Goal: Task Accomplishment & Management: Manage account settings

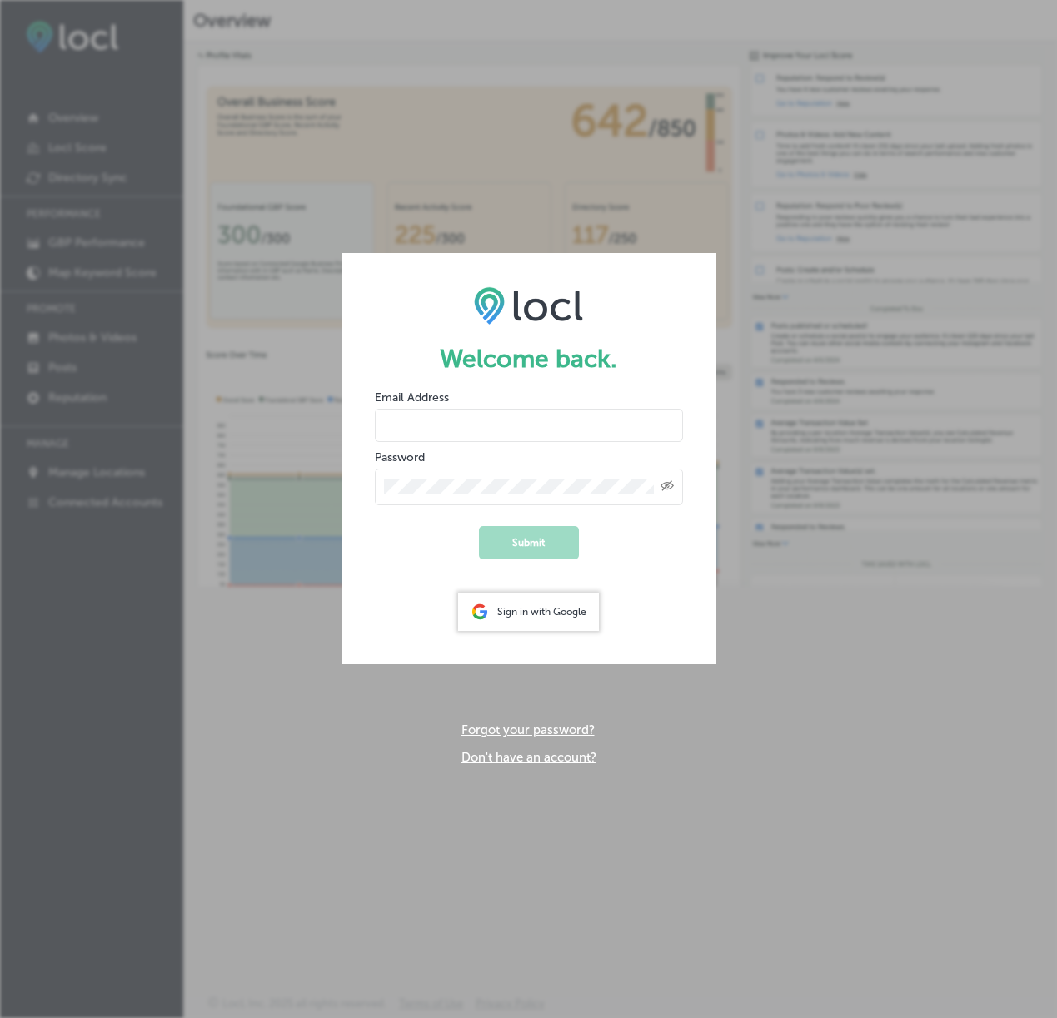
click at [564, 420] on input "email" at bounding box center [529, 425] width 308 height 33
type input "[EMAIL_ADDRESS][DOMAIN_NAME]"
click at [450, 426] on input "email" at bounding box center [529, 425] width 308 height 33
type input "[EMAIL_ADDRESS][DOMAIN_NAME]"
click at [525, 733] on link "Forgot your password?" at bounding box center [527, 730] width 133 height 15
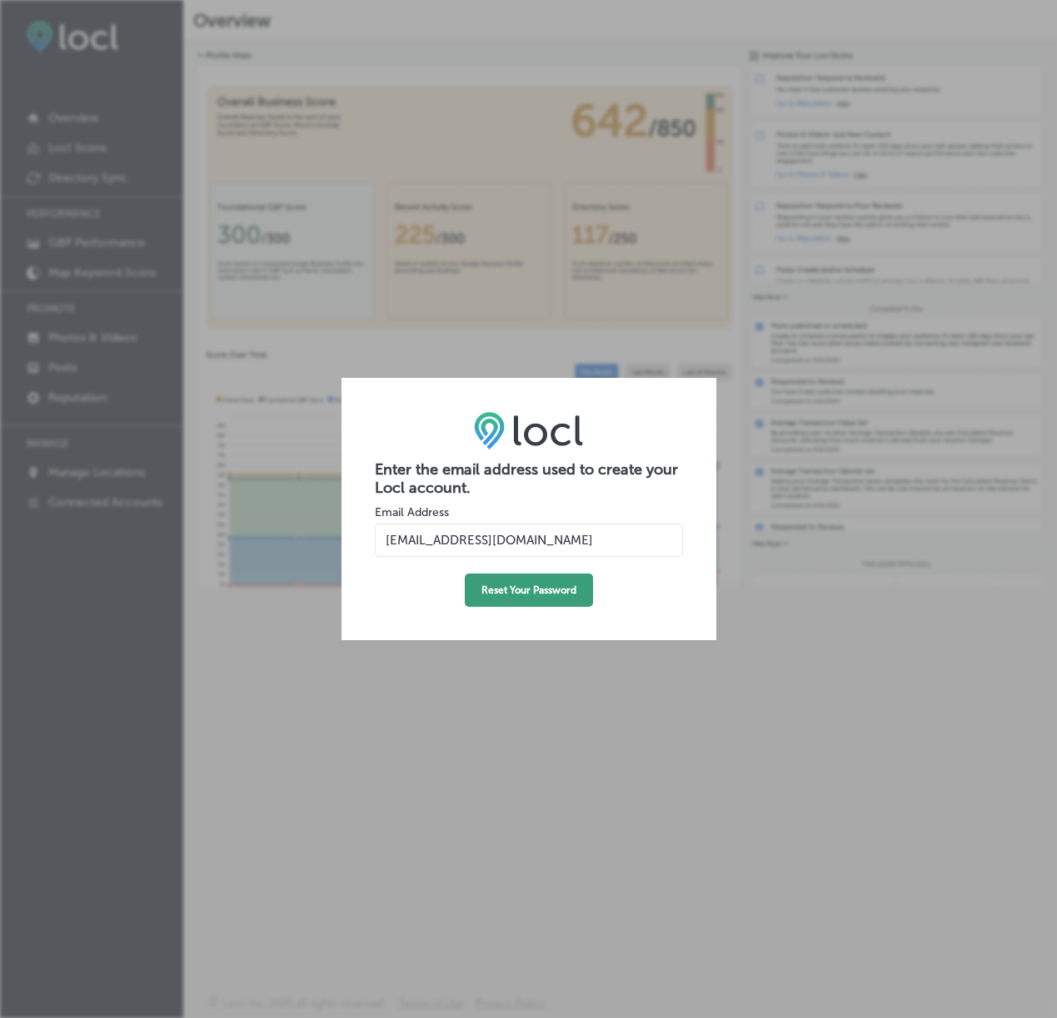
click at [531, 598] on button "Reset Your Password" at bounding box center [529, 590] width 128 height 33
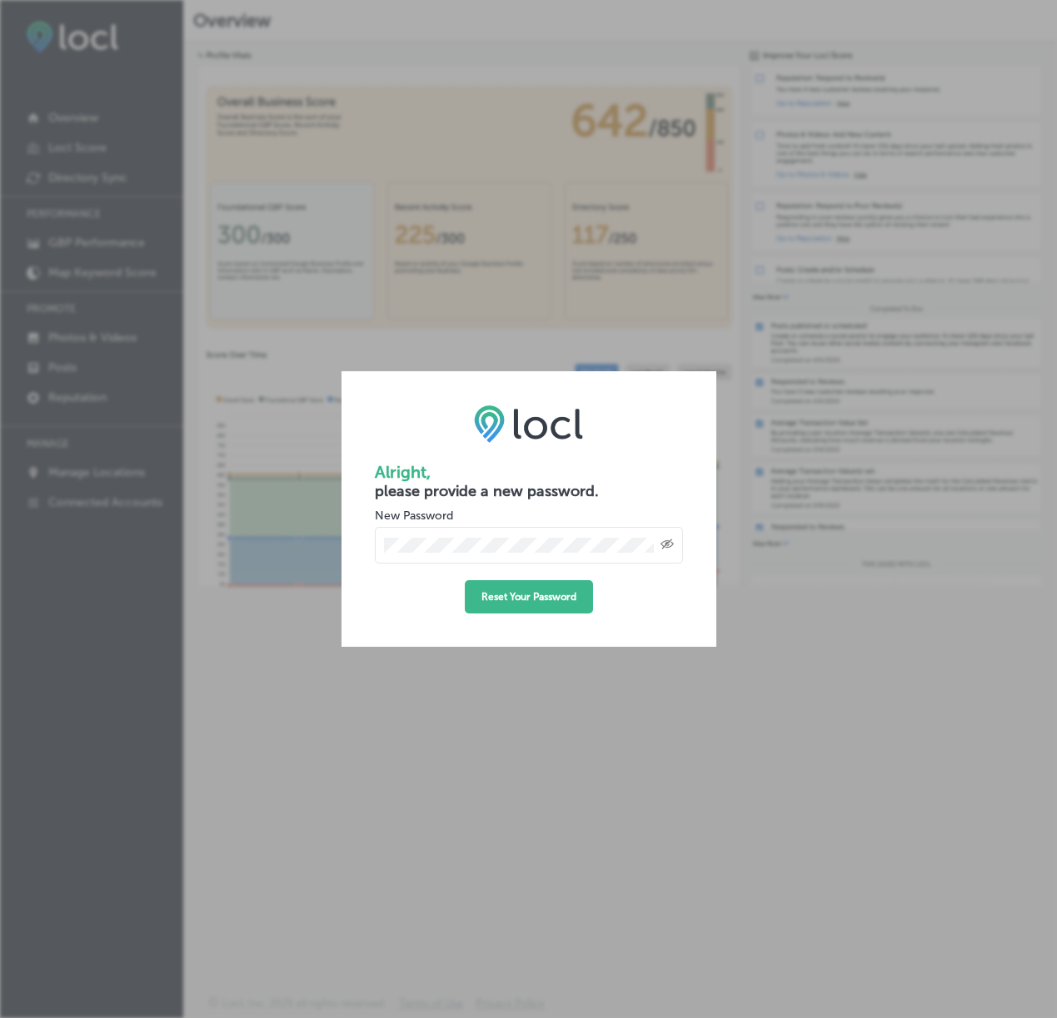
click at [668, 546] on icon "Toggle password visibility" at bounding box center [666, 545] width 13 height 10
click at [523, 600] on button "Reset Your Password" at bounding box center [529, 596] width 128 height 33
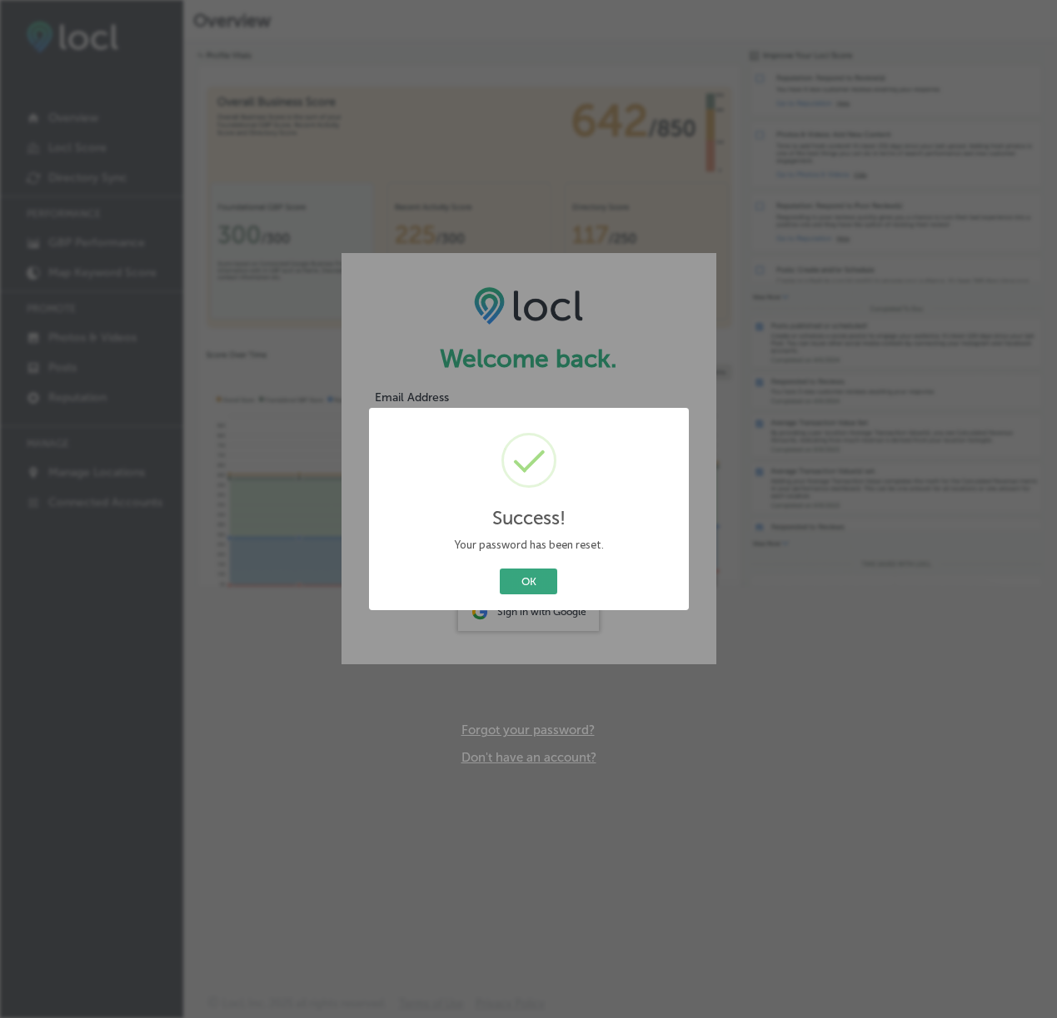
click at [537, 574] on button "OK" at bounding box center [528, 582] width 57 height 26
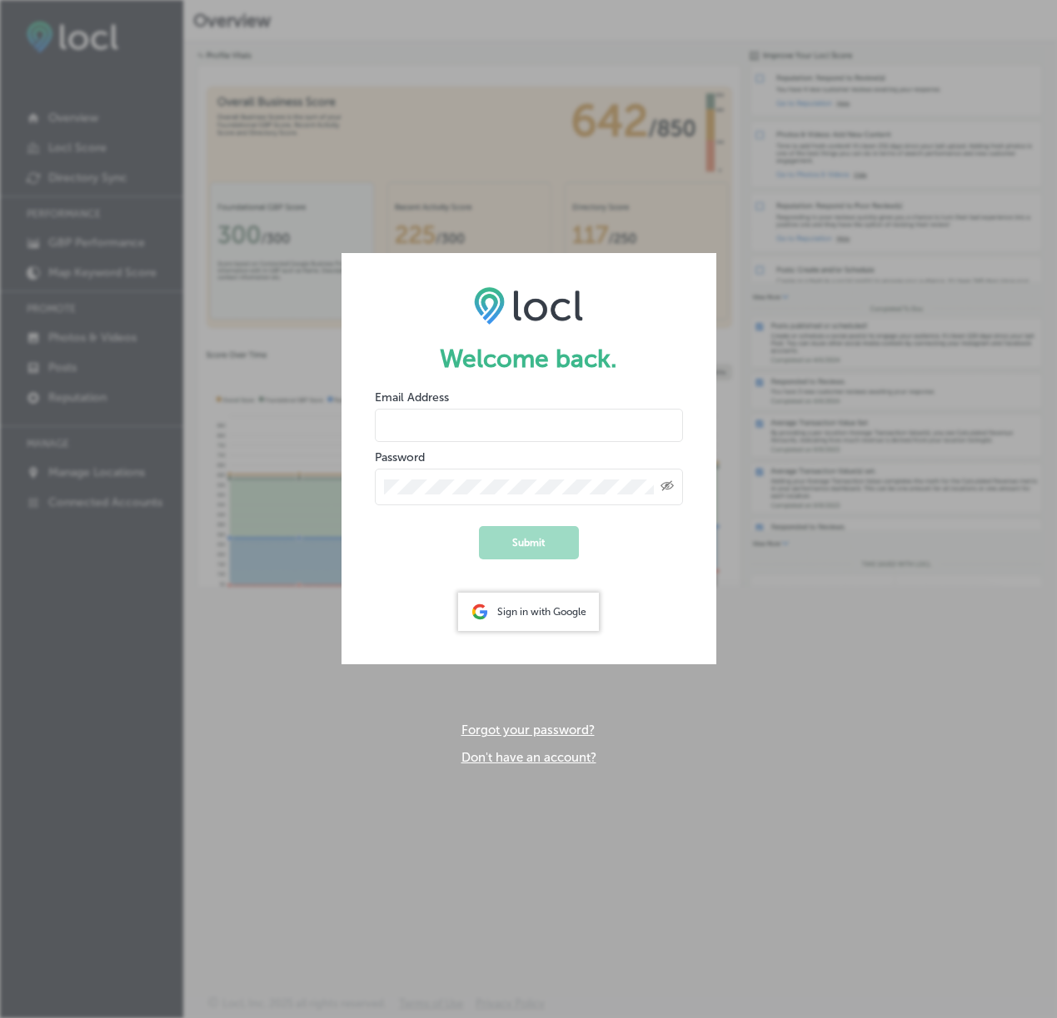
click at [551, 411] on input "email" at bounding box center [529, 425] width 308 height 33
type input "[EMAIL_ADDRESS][DOMAIN_NAME]"
click at [479, 526] on button "Submit" at bounding box center [529, 542] width 100 height 33
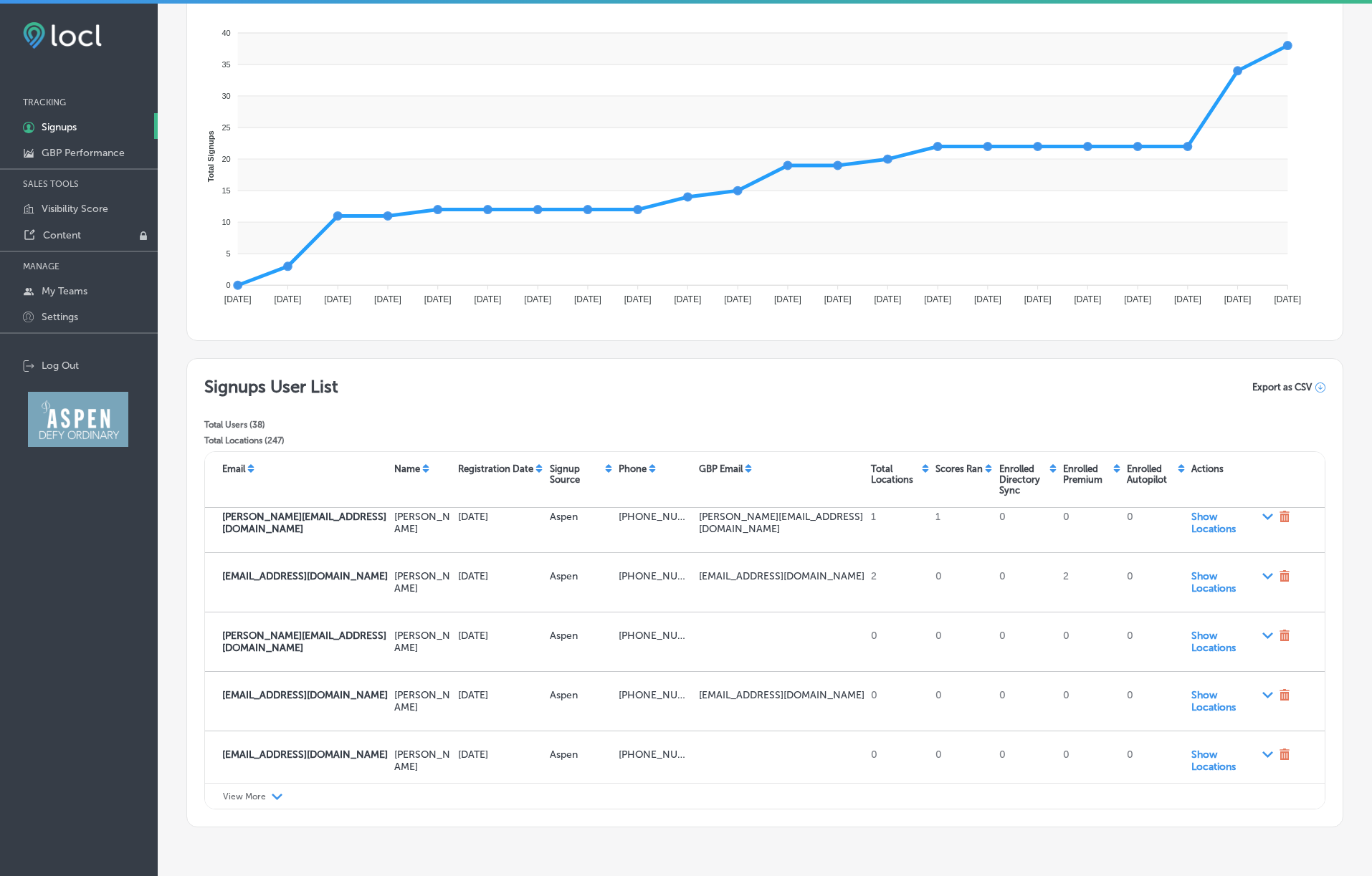
scroll to position [200, 0]
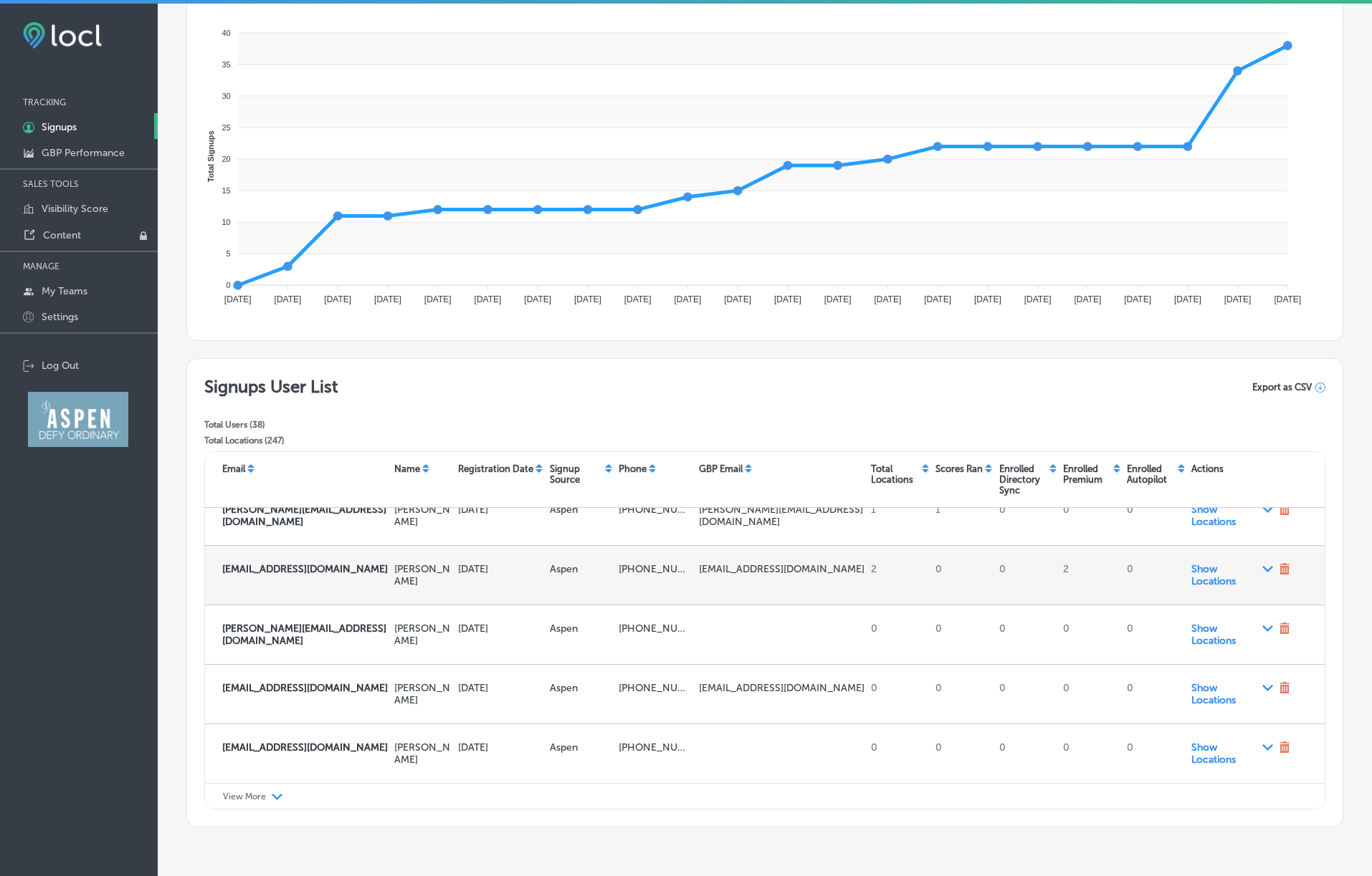
click at [497, 580] on div "[DATE]" at bounding box center [498, 576] width 92 height 36
click at [909, 580] on span "Show Locations Path Created with Sketch." at bounding box center [1232, 575] width 82 height 24
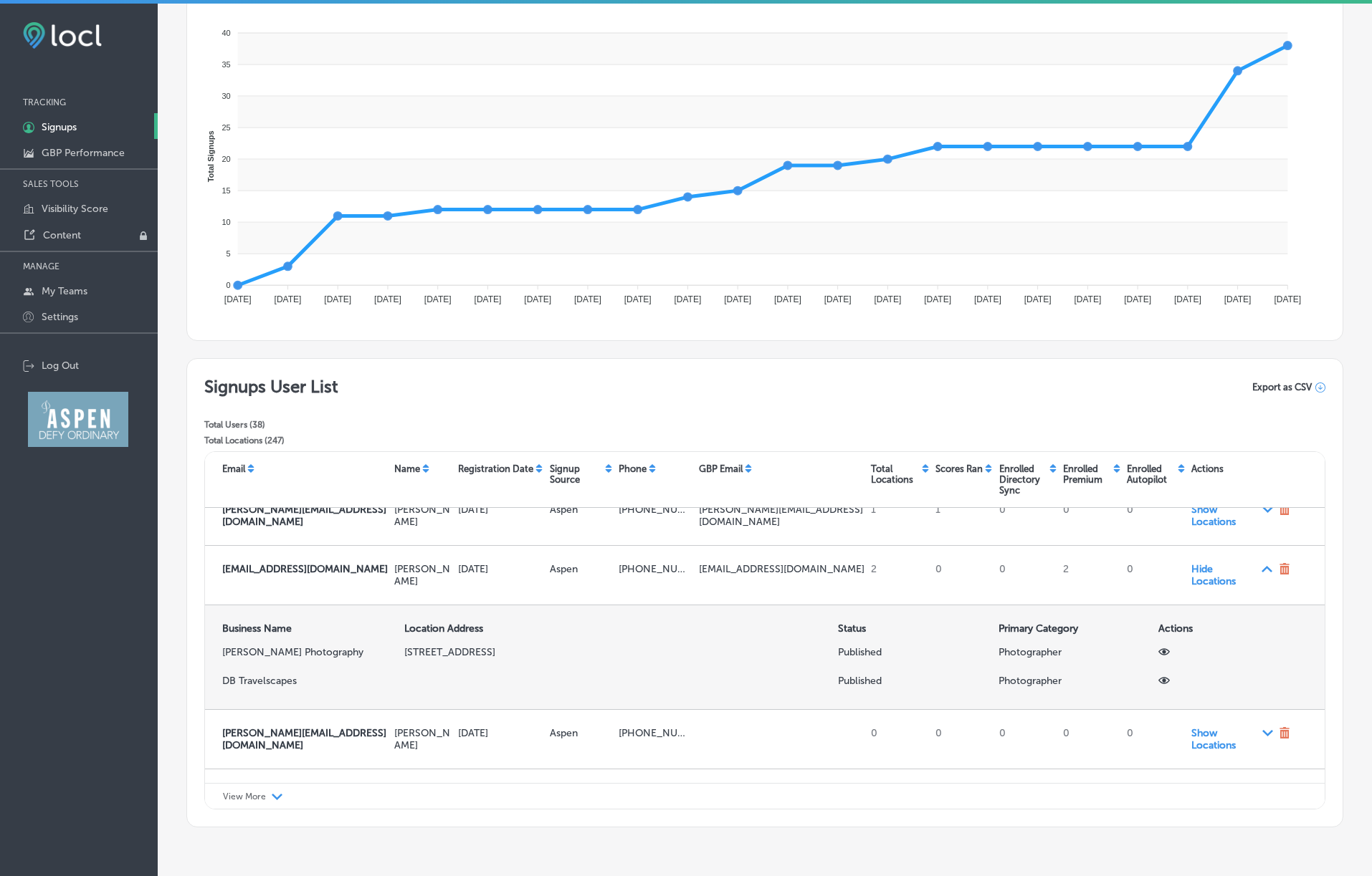
scroll to position [225, 0]
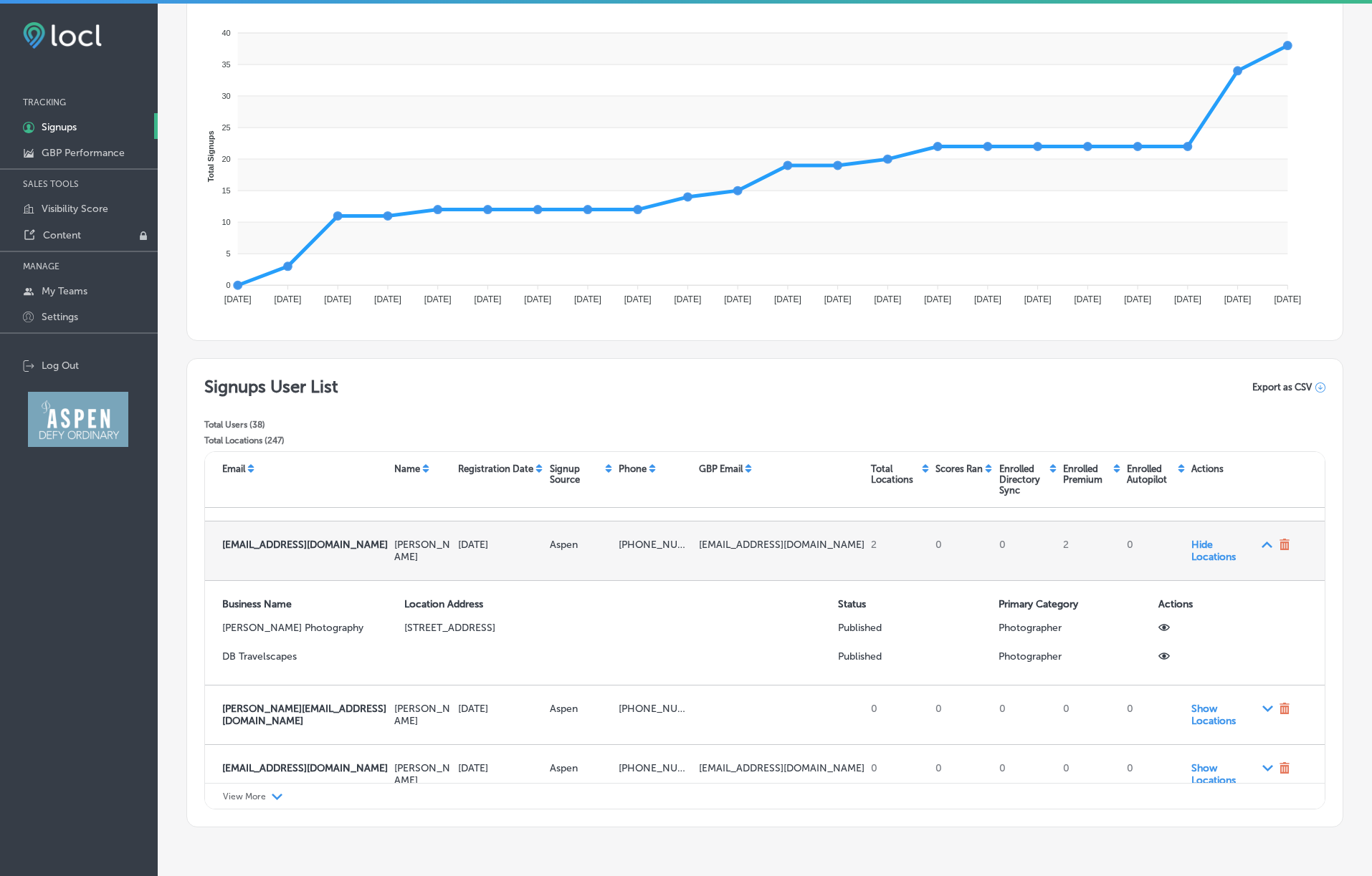
click at [909, 558] on span "Hide Locations Path Created with Sketch." at bounding box center [1232, 551] width 82 height 24
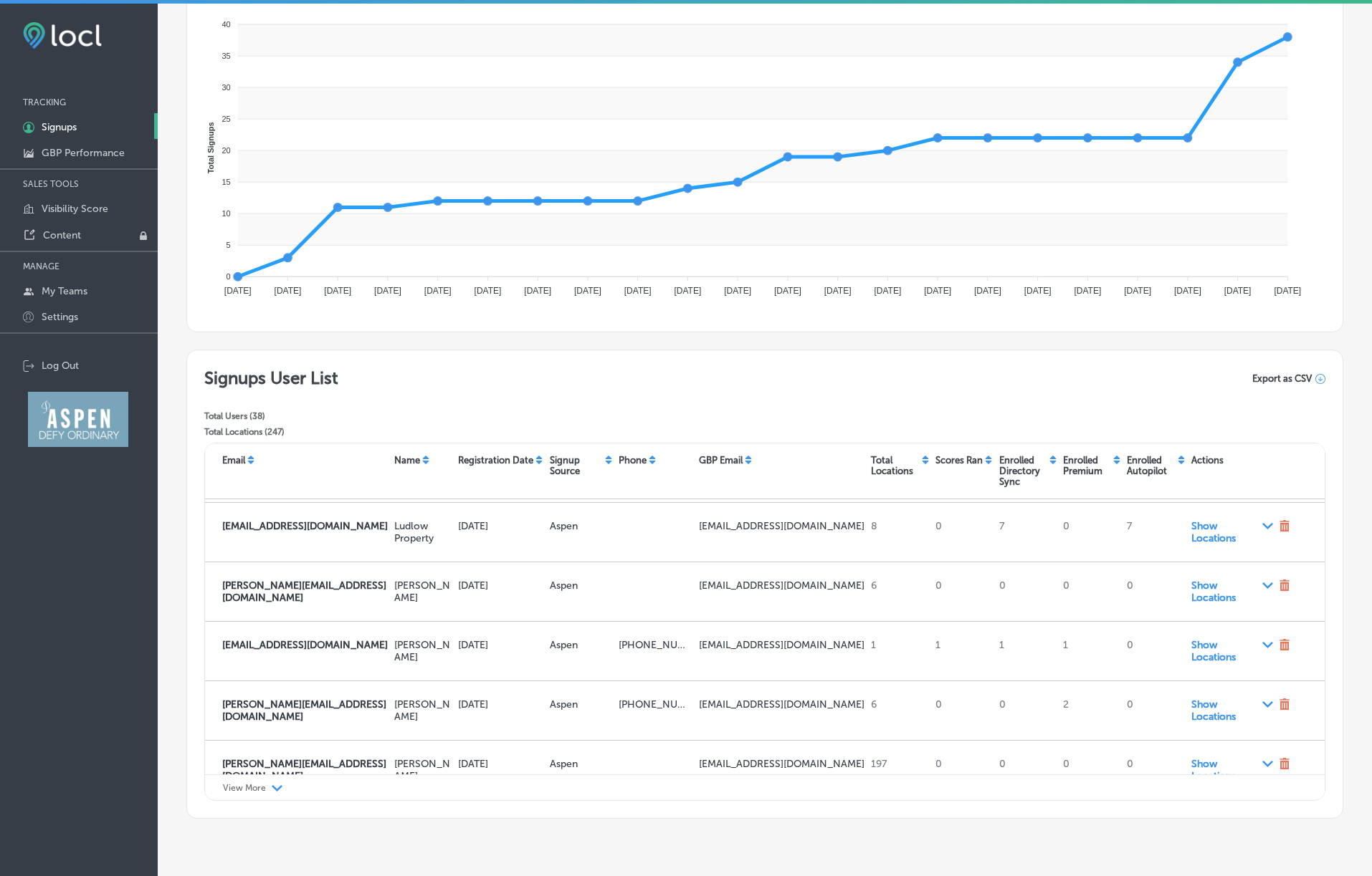
scroll to position [941, 0]
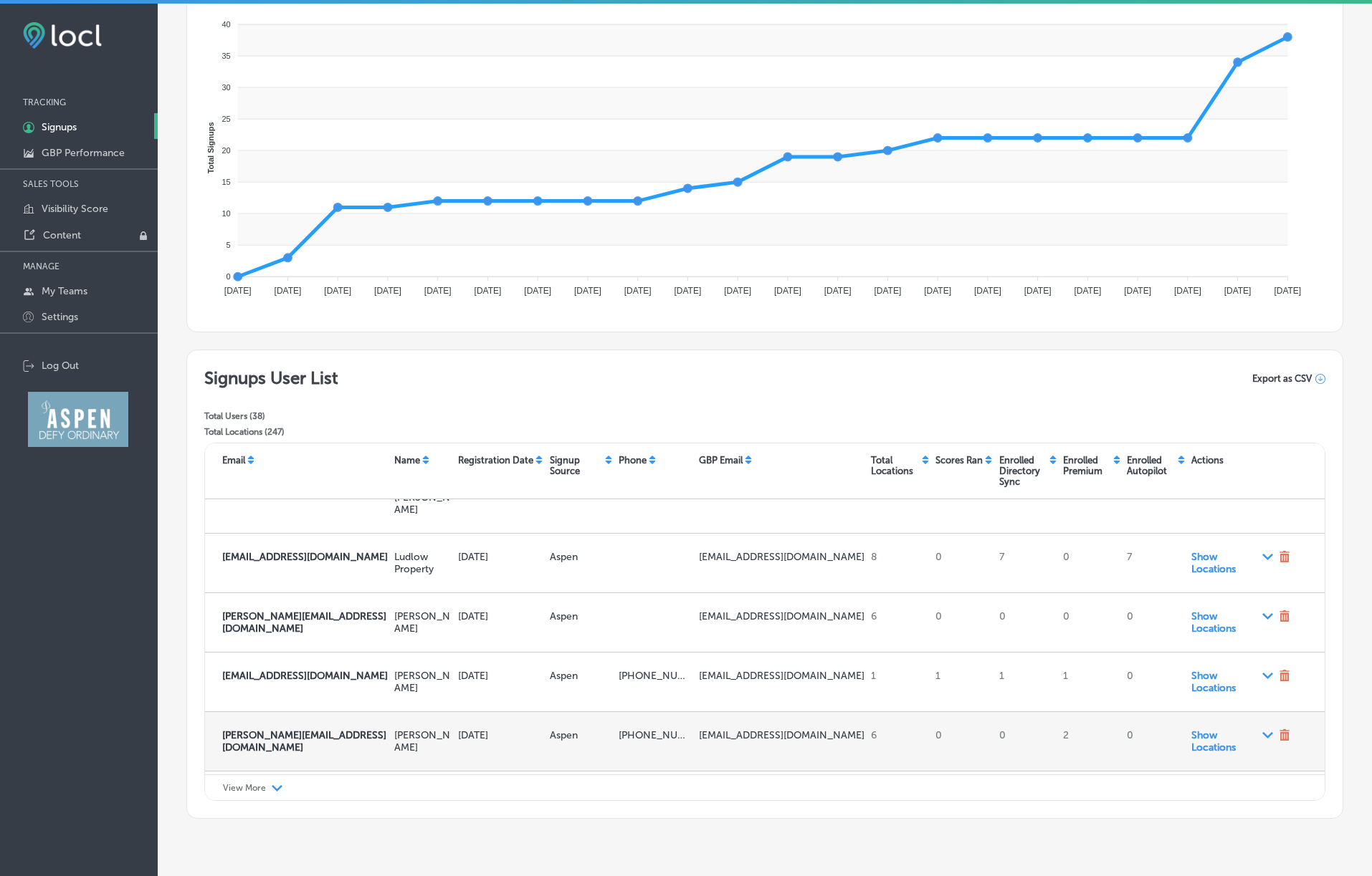
click at [909, 730] on span "Show Locations Path Created with Sketch." at bounding box center [1232, 742] width 82 height 24
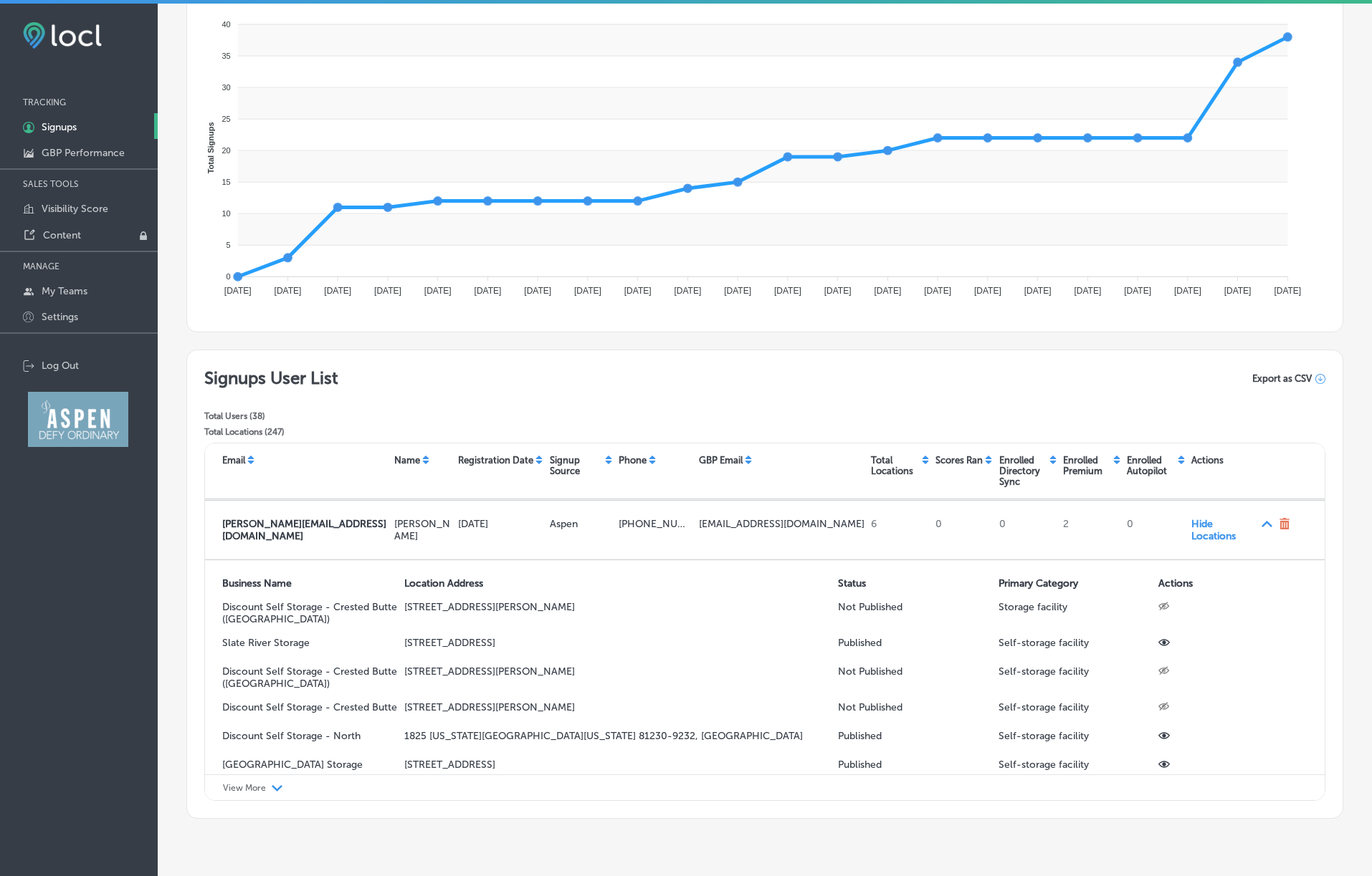
scroll to position [1069, 0]
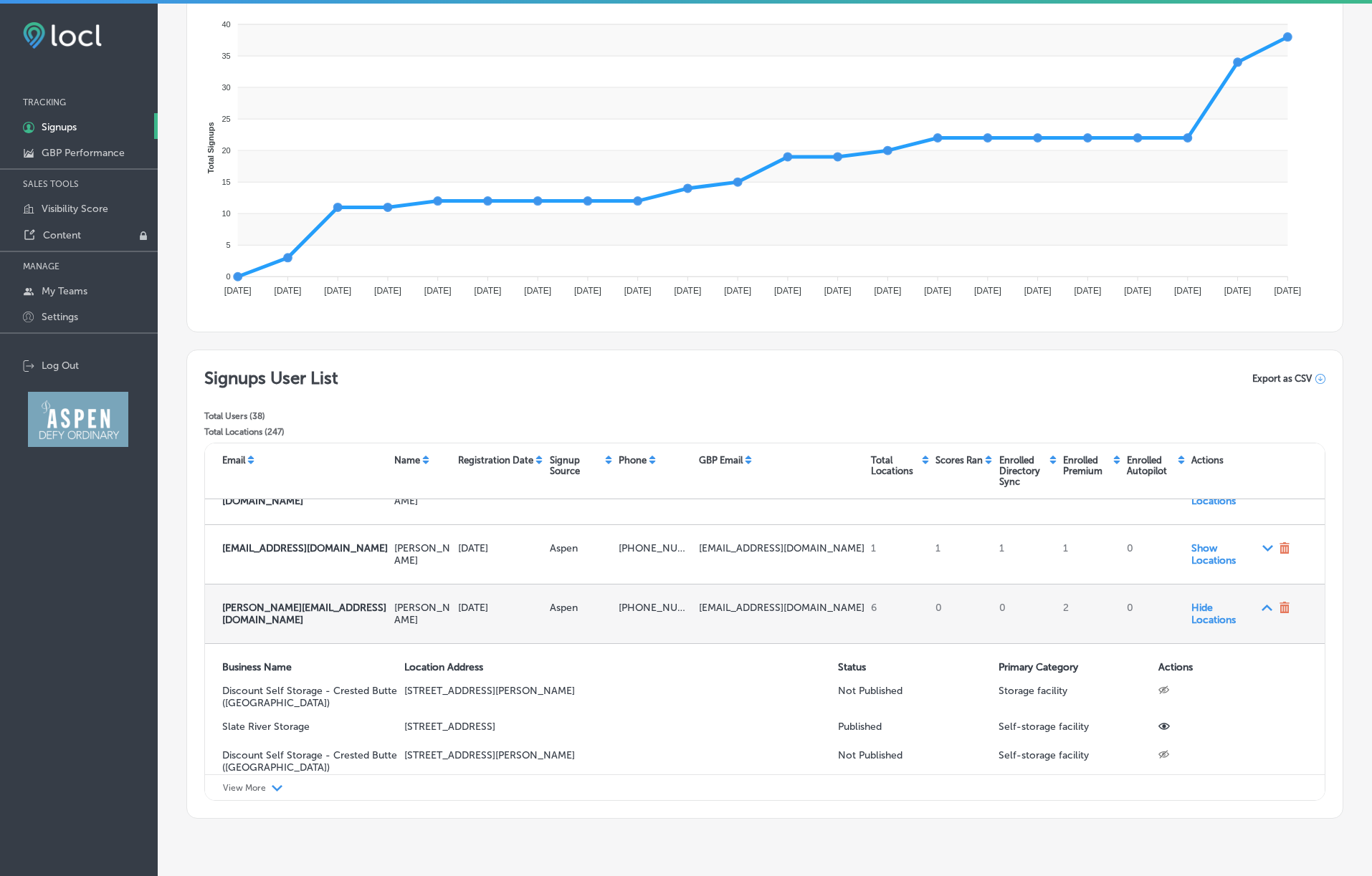
click at [909, 601] on span "Hide Locations Path Created with Sketch." at bounding box center [1232, 614] width 82 height 24
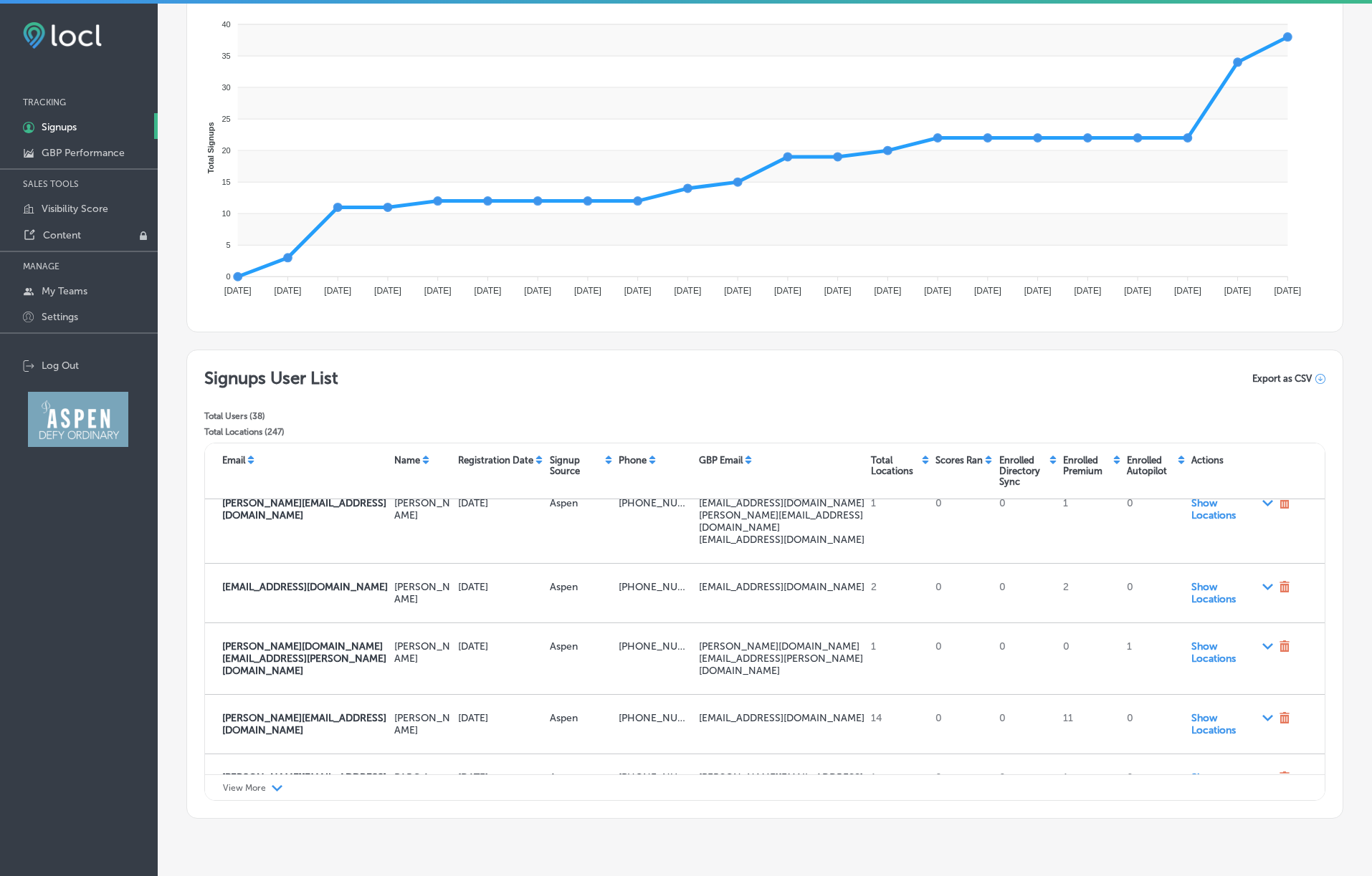
scroll to position [1666, 0]
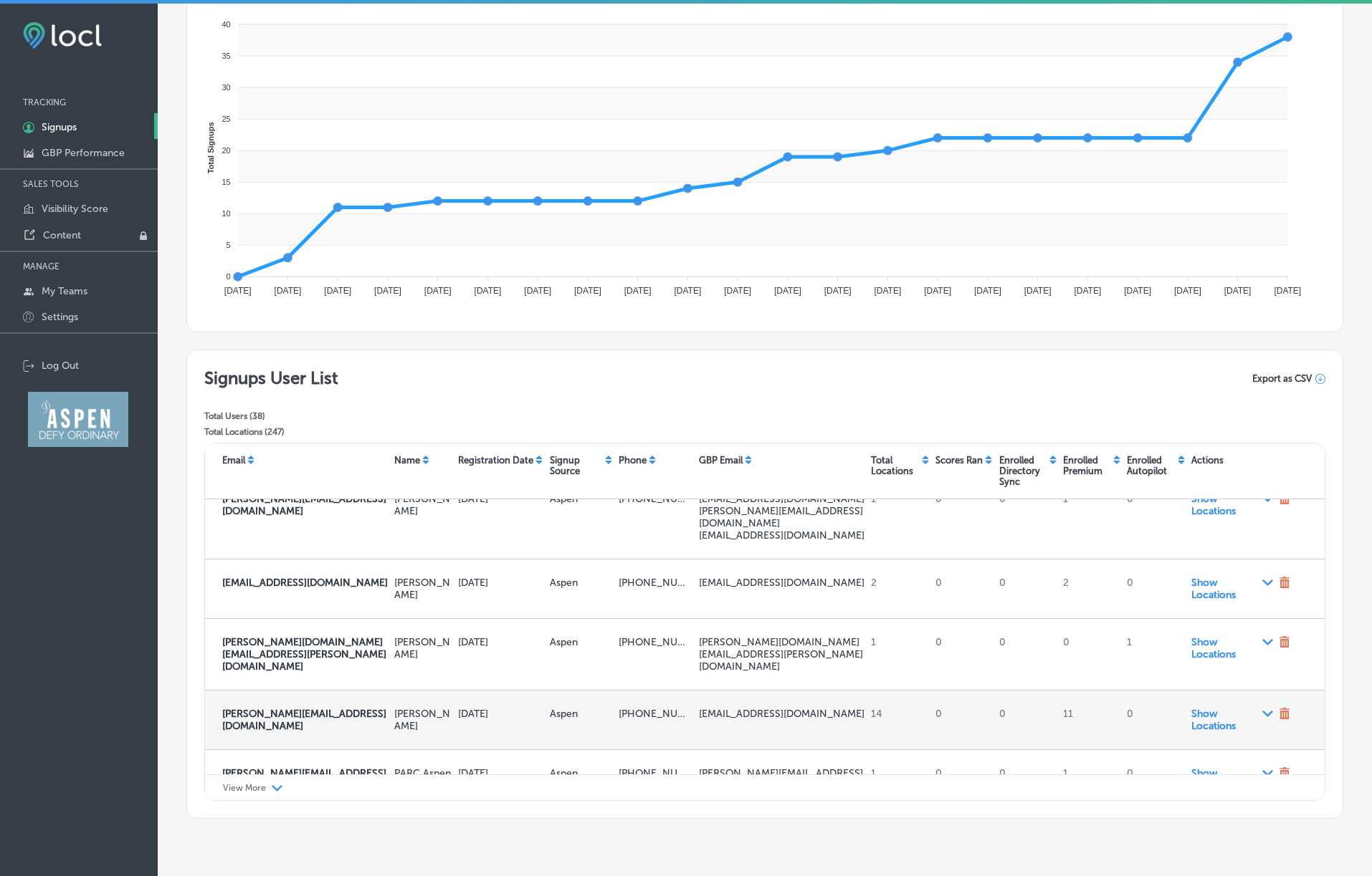
click at [812, 708] on p "[EMAIL_ADDRESS][DOMAIN_NAME]" at bounding box center [782, 714] width 166 height 12
click at [909, 708] on span "Show Locations Path Created with Sketch." at bounding box center [1232, 720] width 82 height 24
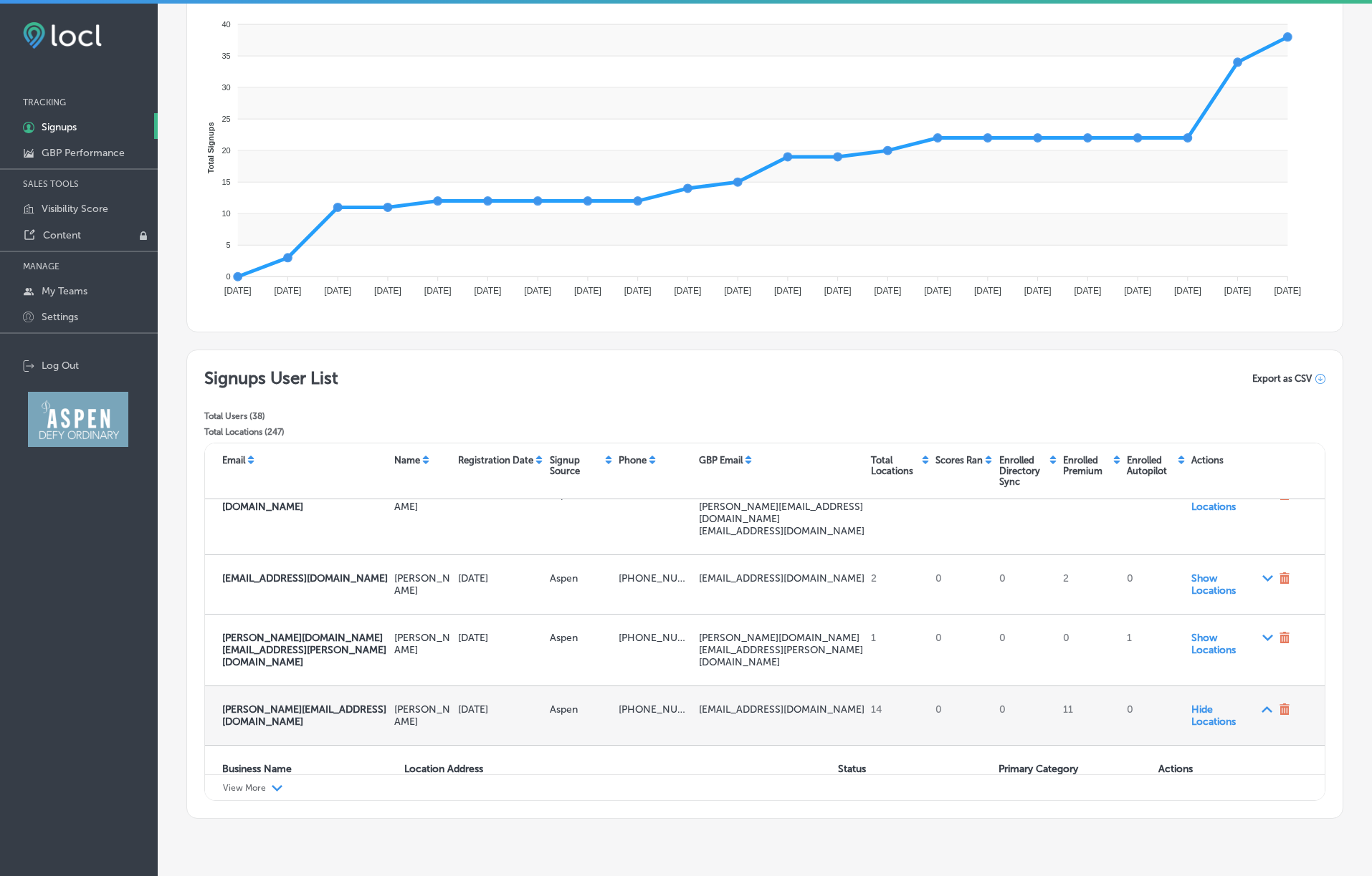
click at [909, 704] on span "Hide Locations Path Created with Sketch." at bounding box center [1232, 716] width 82 height 24
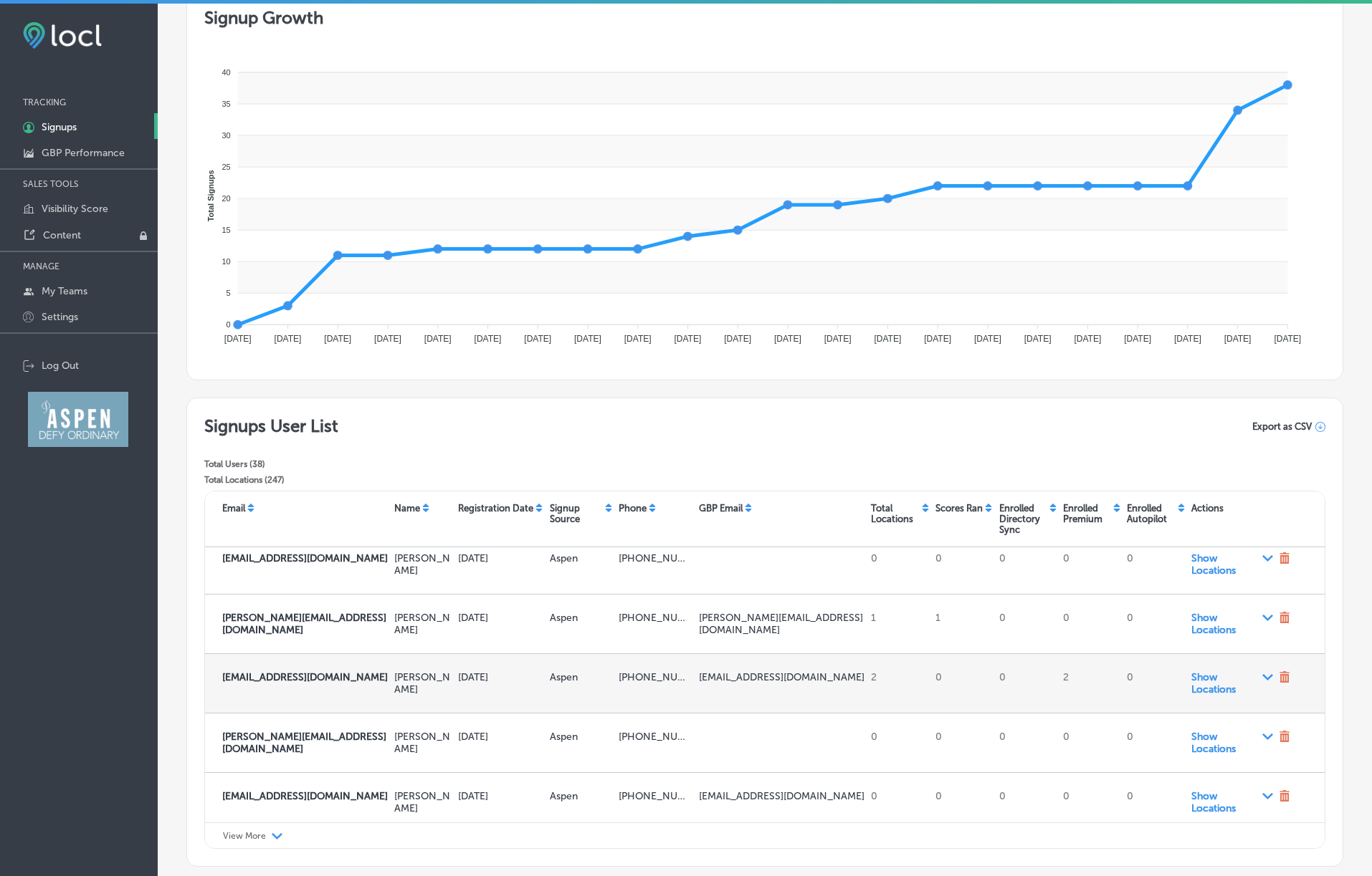
scroll to position [3, 0]
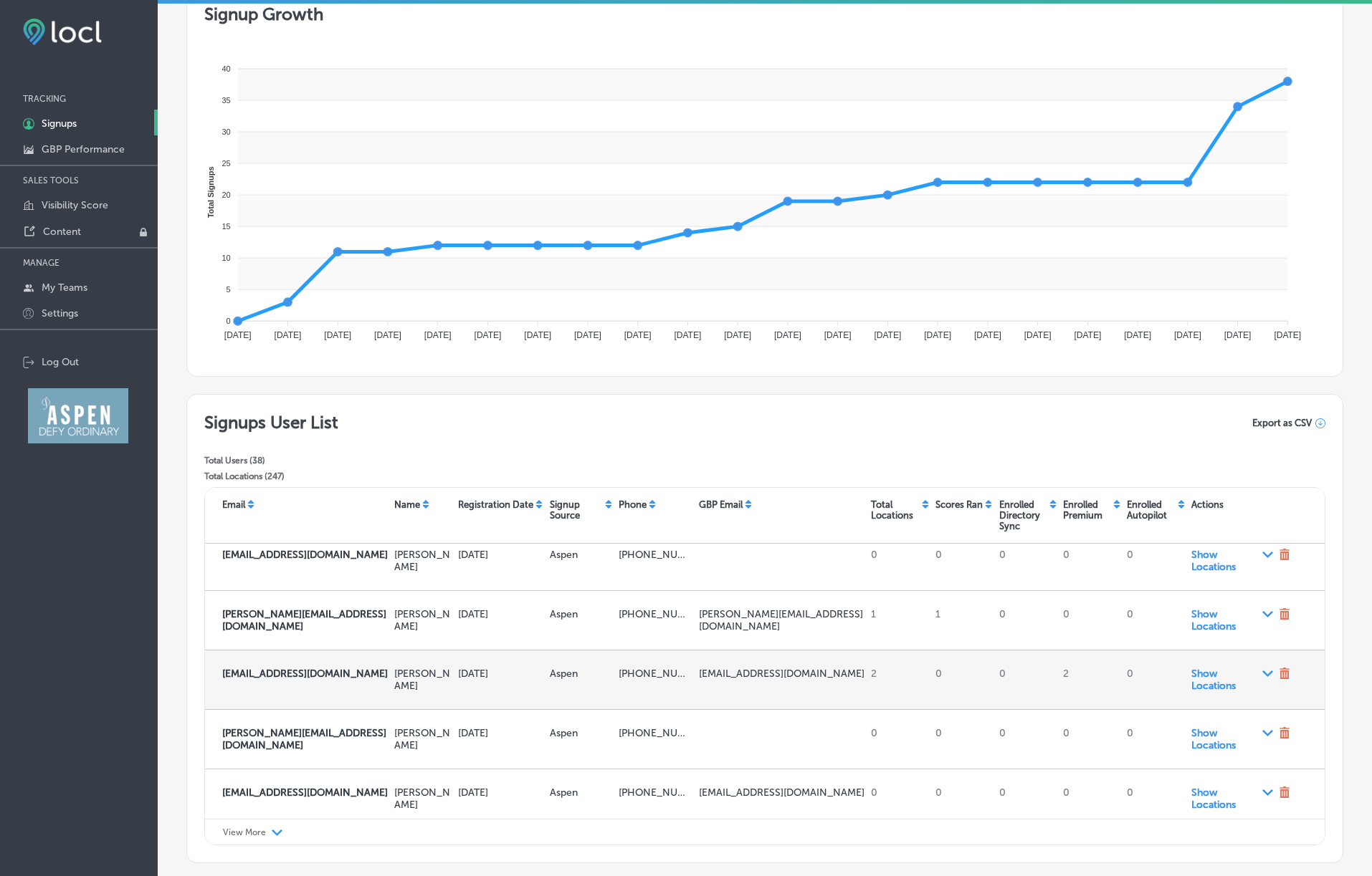
click at [909, 685] on span "Show Locations Path Created with Sketch." at bounding box center [1232, 680] width 82 height 24
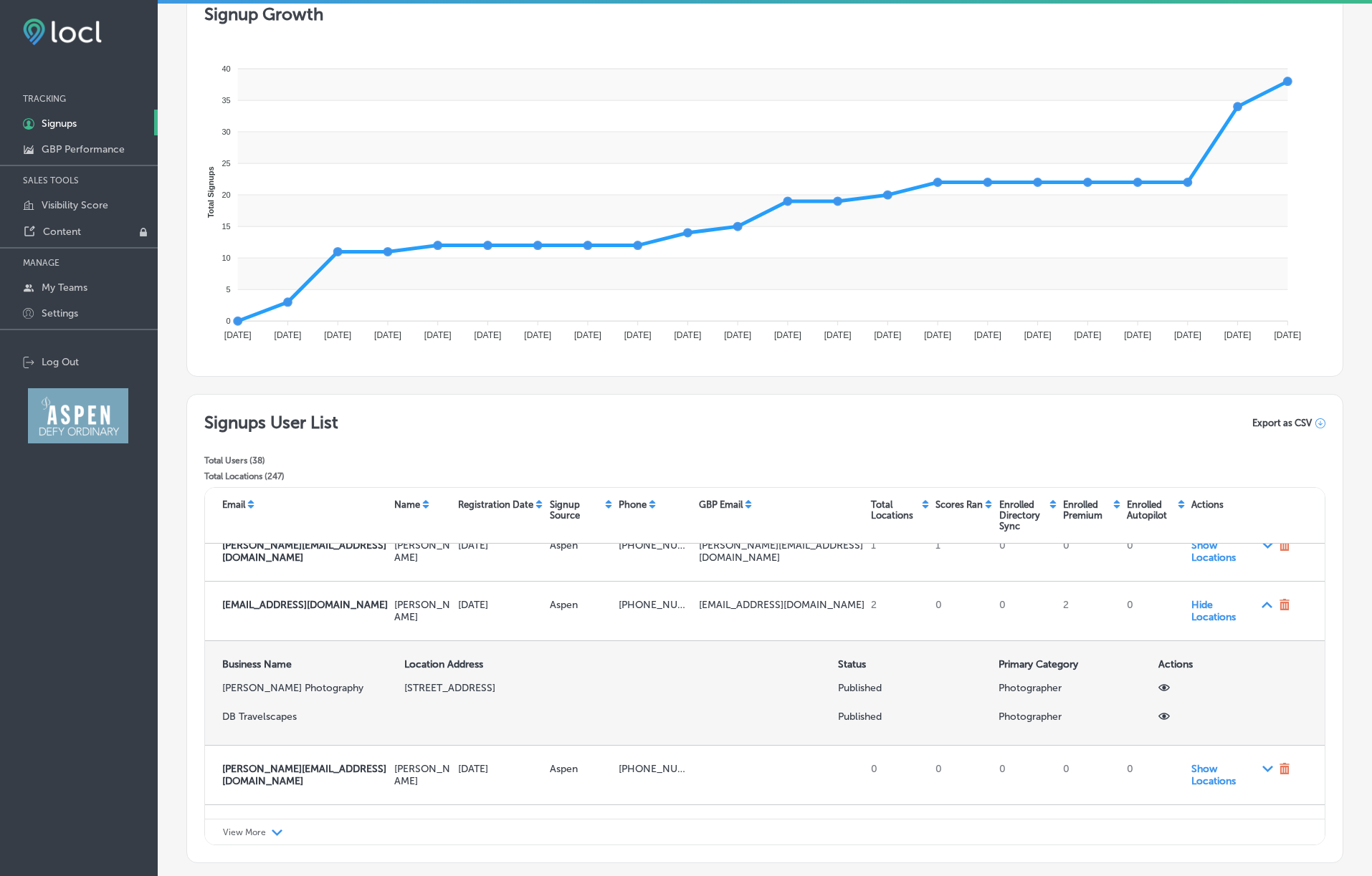
scroll to position [166, 0]
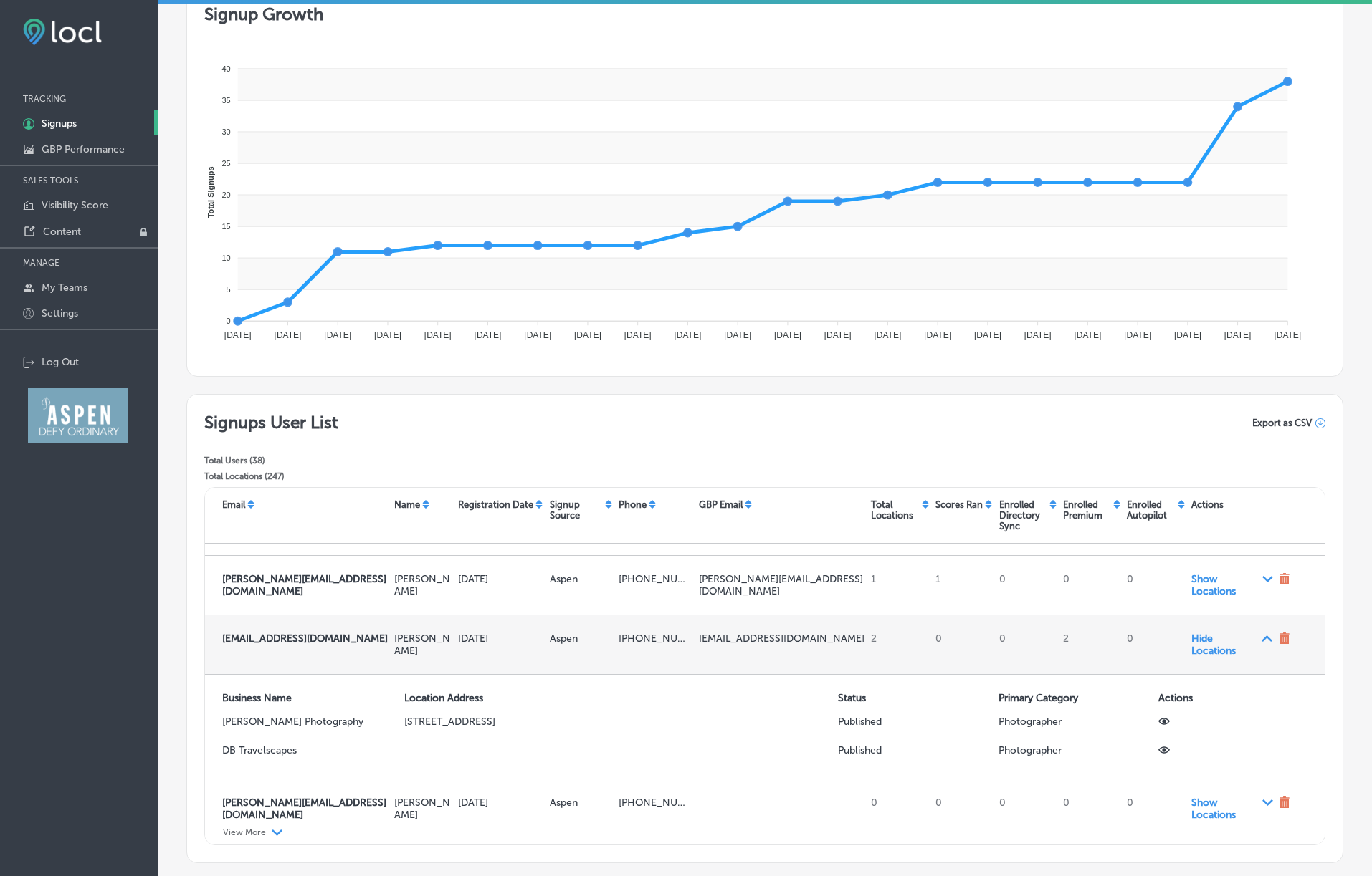
click at [909, 648] on span "Hide Locations Path Created with Sketch." at bounding box center [1232, 645] width 82 height 24
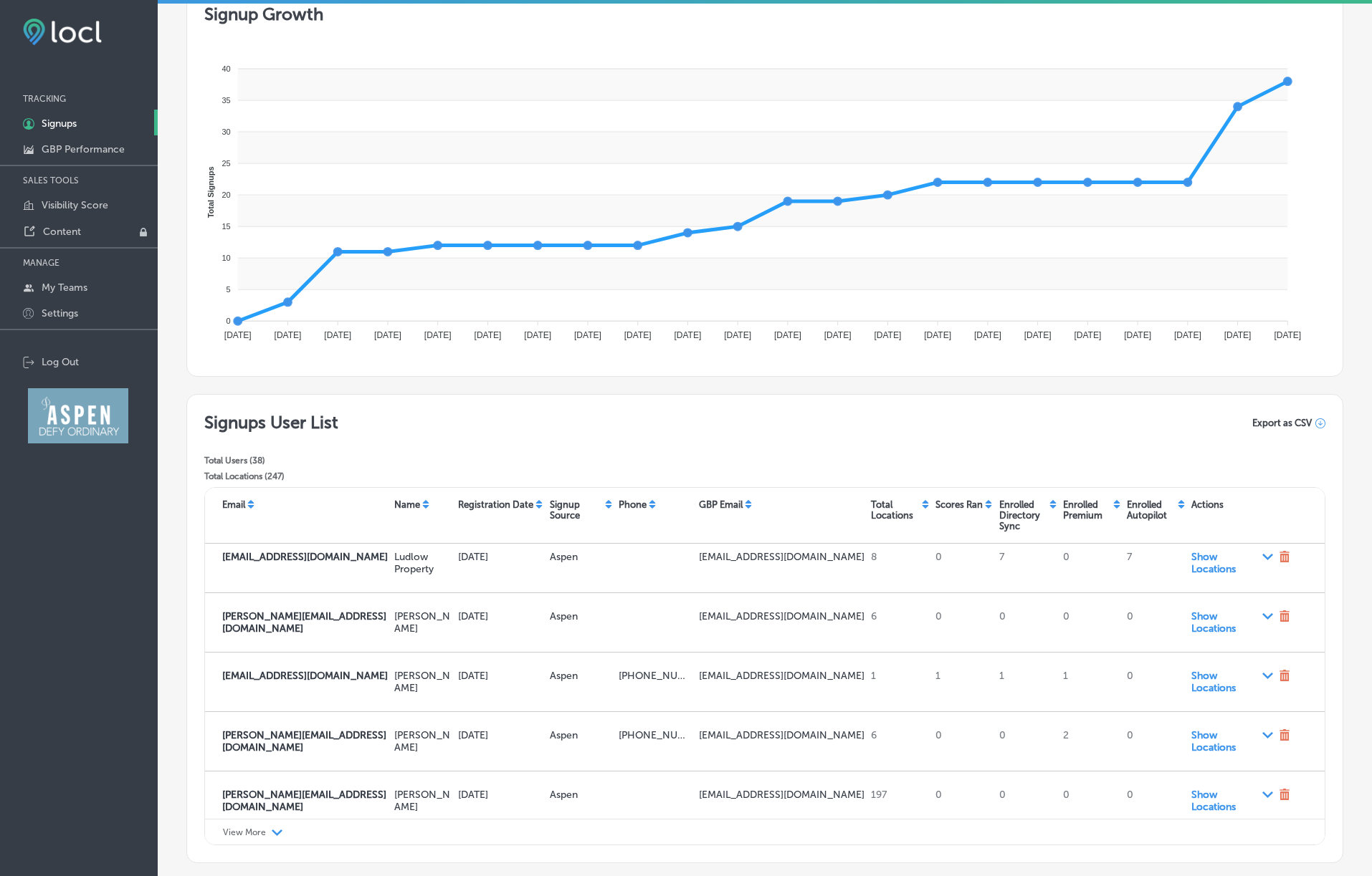
scroll to position [988, 0]
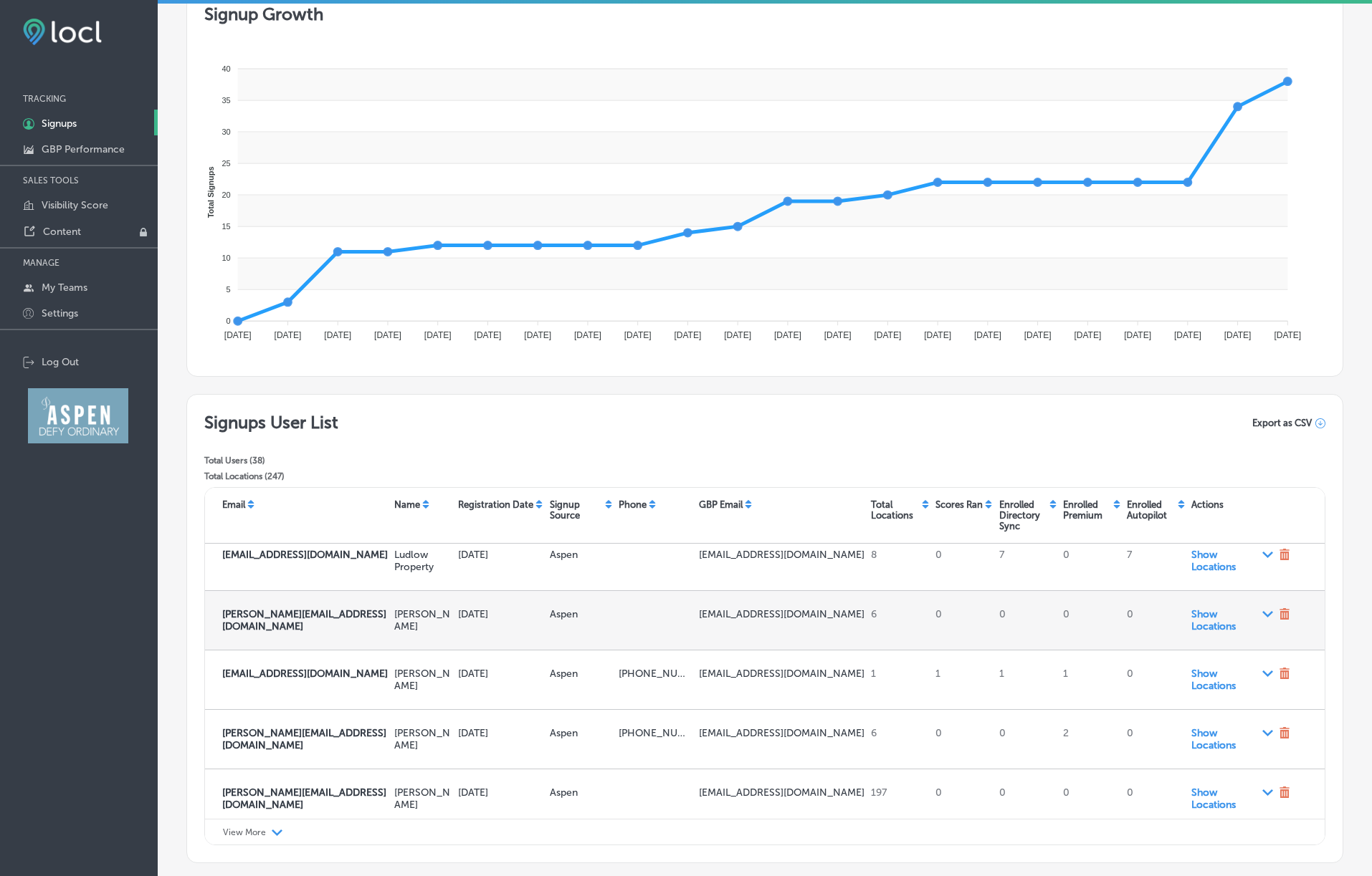
click at [909, 602] on div "6" at bounding box center [897, 620] width 64 height 36
click at [909, 608] on span "Show Locations Path Created with Sketch." at bounding box center [1232, 620] width 82 height 24
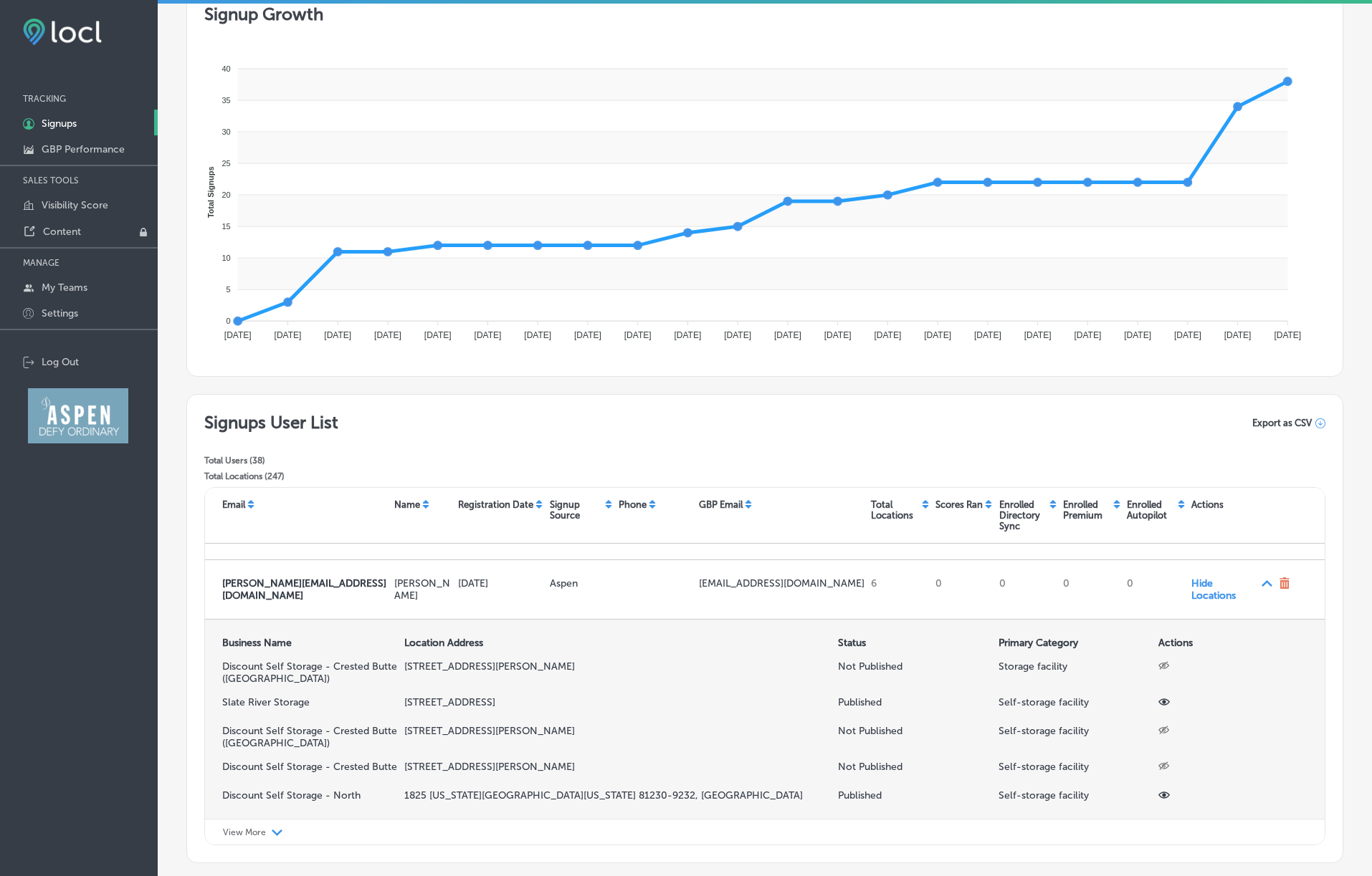
scroll to position [1017, 0]
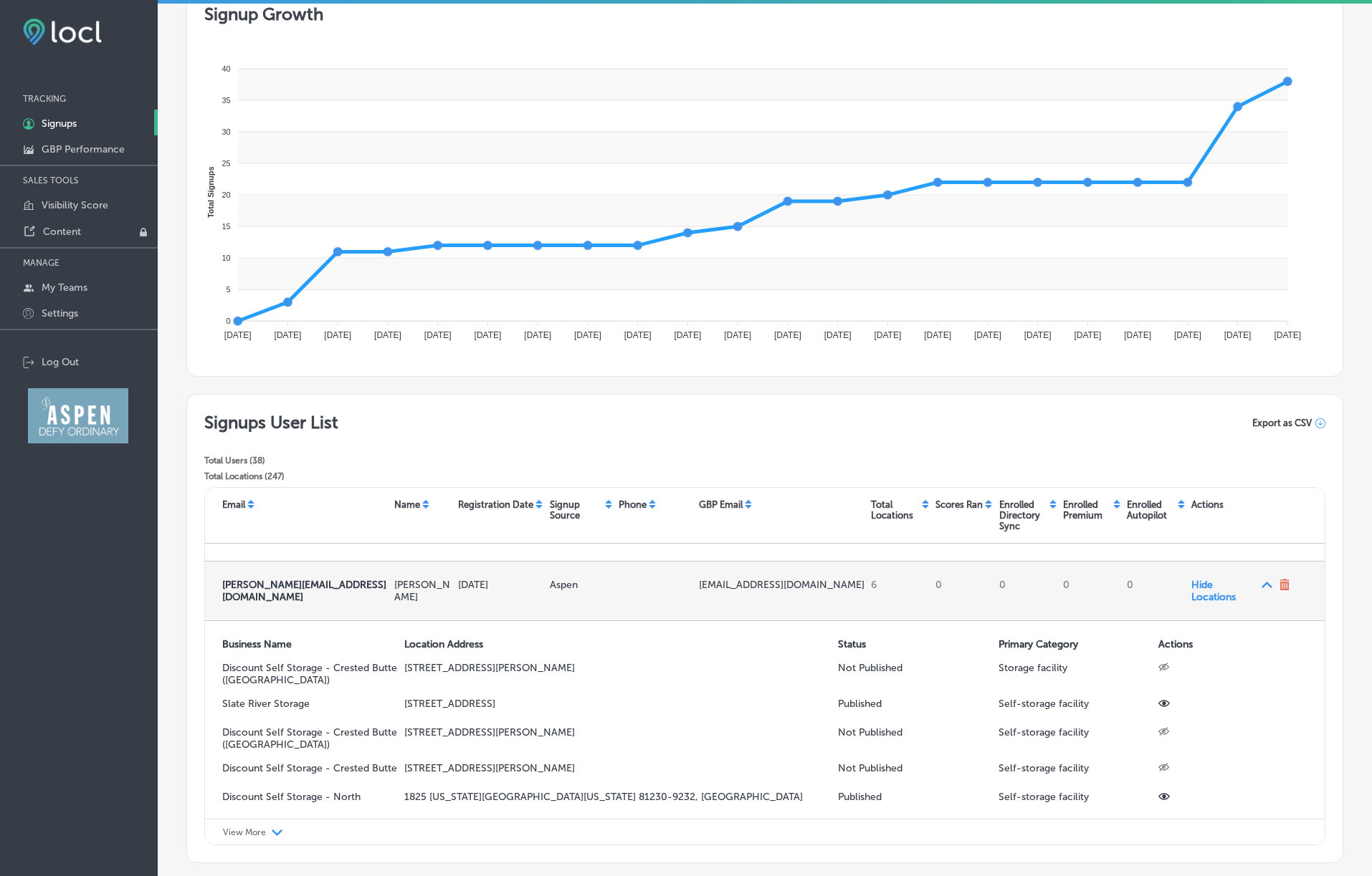
click at [909, 579] on span "Hide Locations Path Created with Sketch." at bounding box center [1232, 591] width 82 height 24
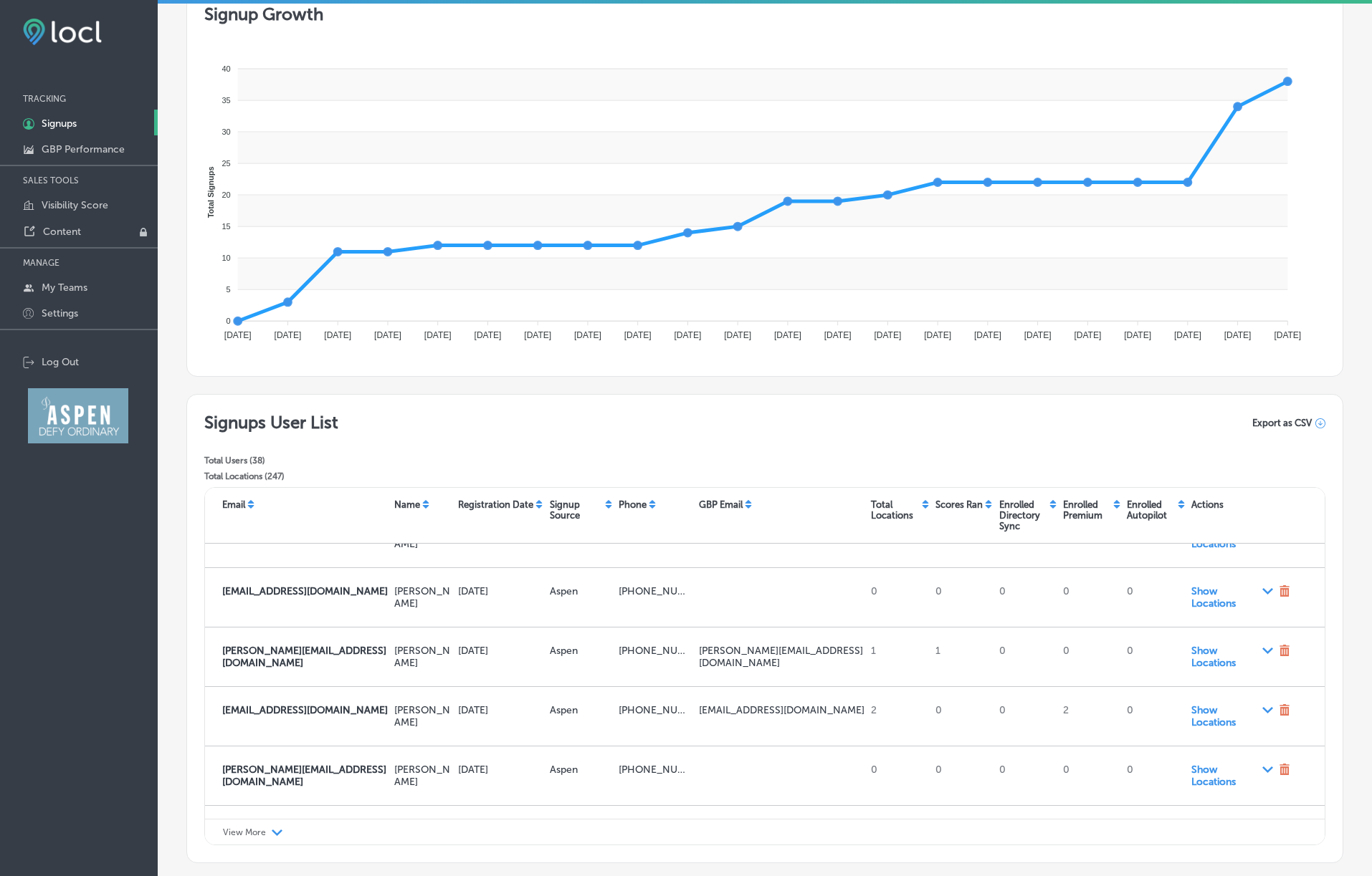
scroll to position [96, 0]
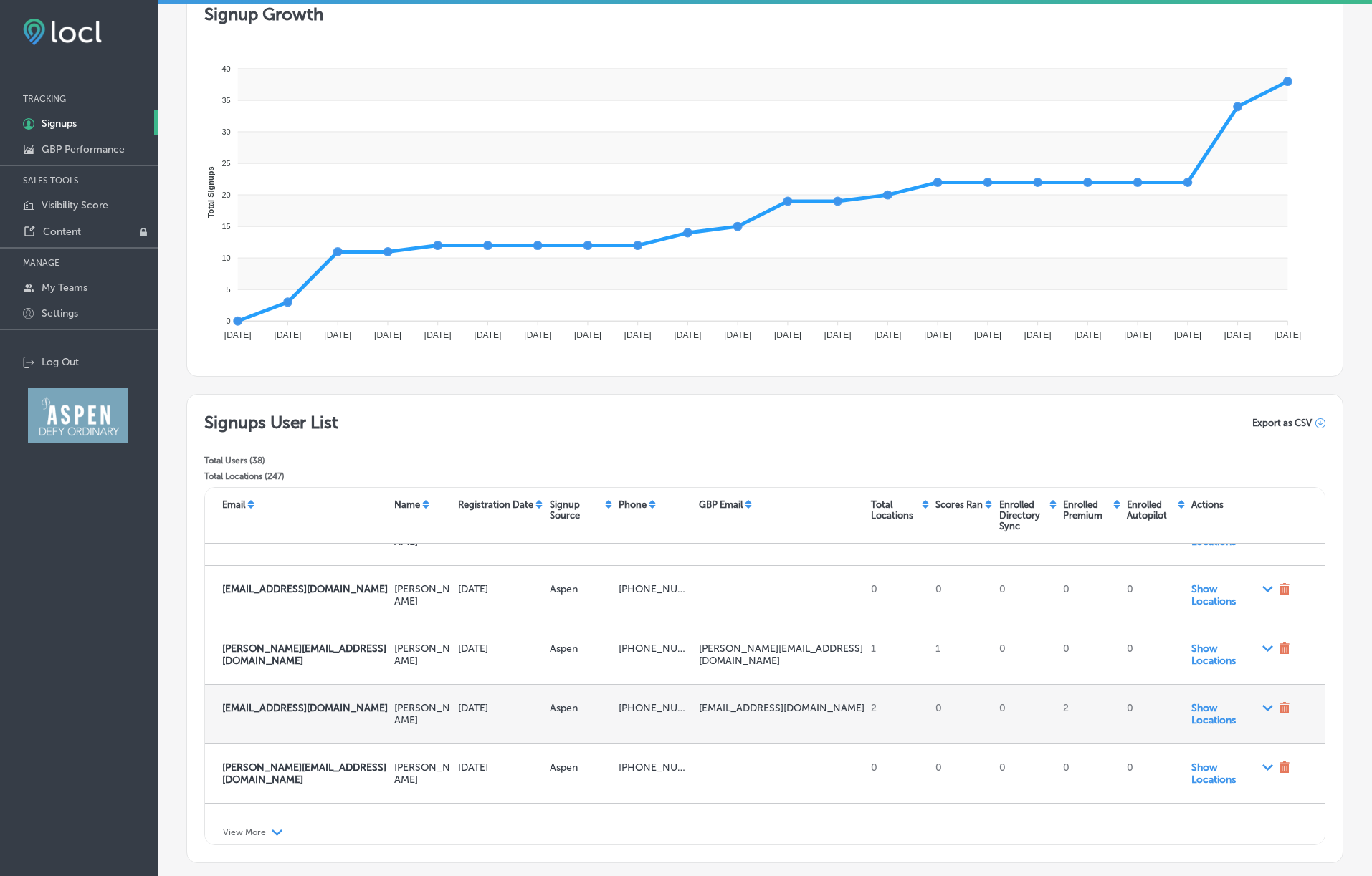
click at [751, 714] on p "[EMAIL_ADDRESS][DOMAIN_NAME]" at bounding box center [782, 708] width 166 height 12
click at [909, 713] on span "Show Locations Path Created with Sketch." at bounding box center [1232, 714] width 82 height 24
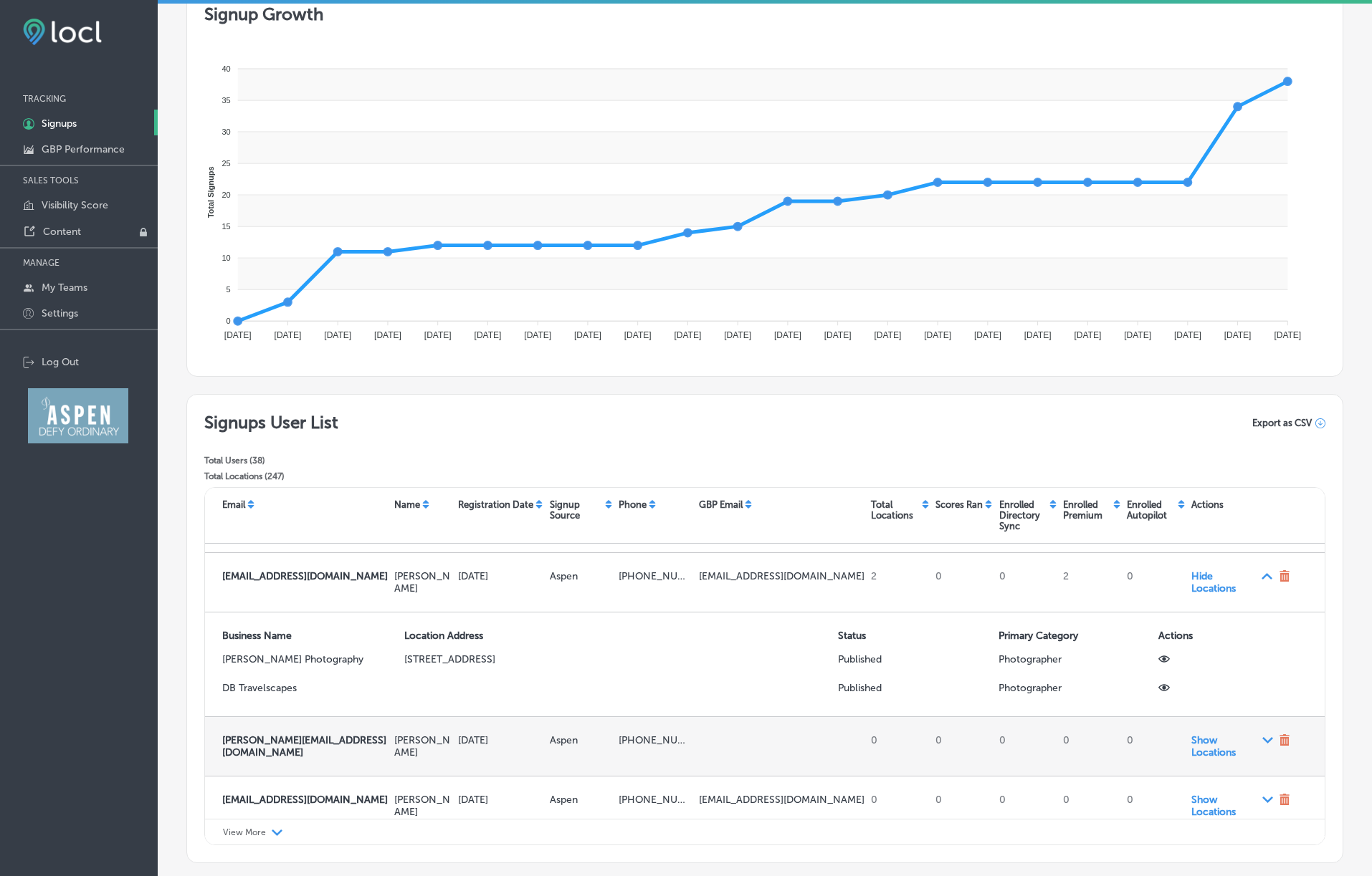
scroll to position [217, 0]
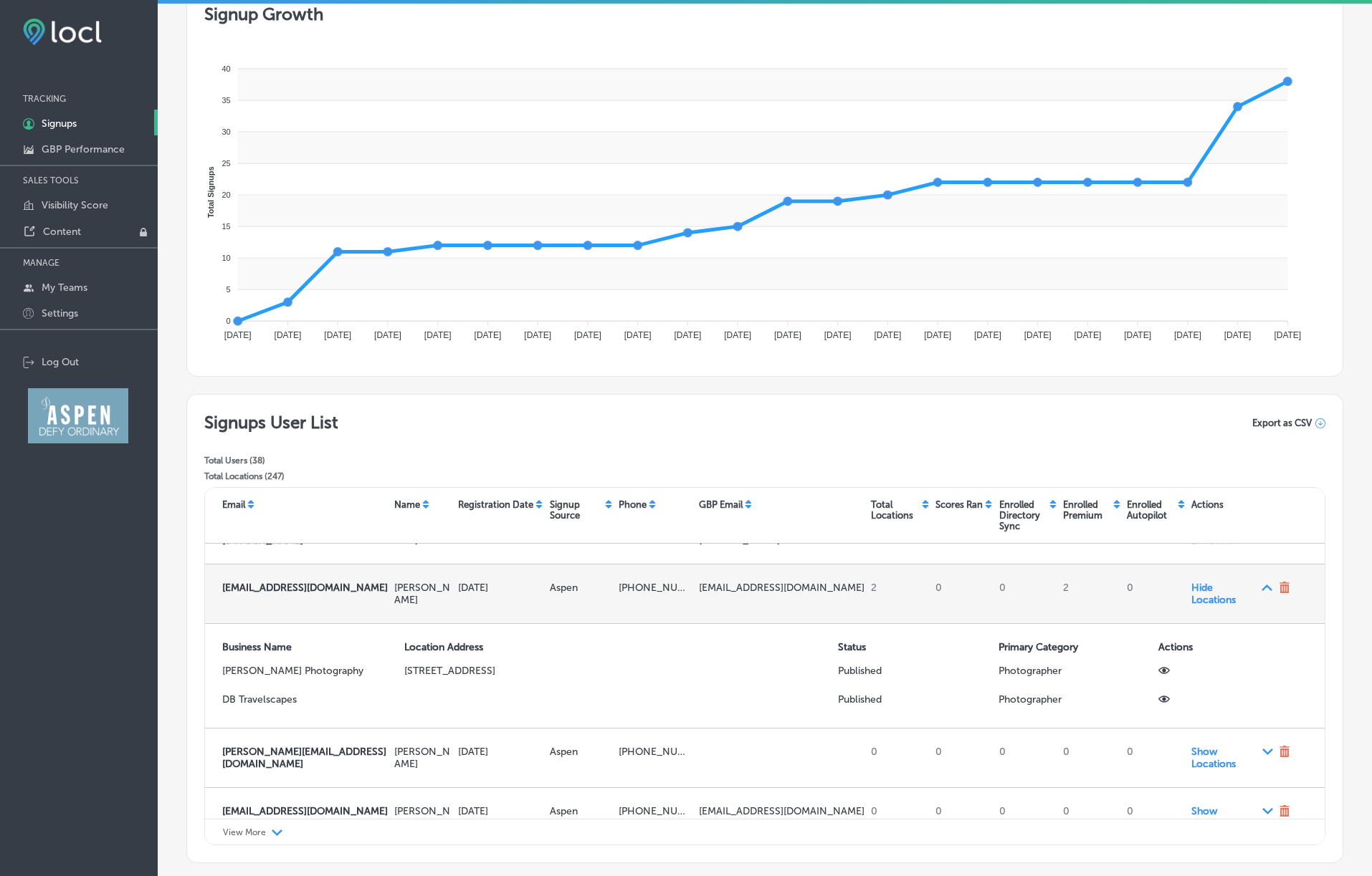
drag, startPoint x: 223, startPoint y: 589, endPoint x: 252, endPoint y: 597, distance: 30.1
click at [252, 594] on p "[EMAIL_ADDRESS][DOMAIN_NAME]" at bounding box center [305, 588] width 166 height 12
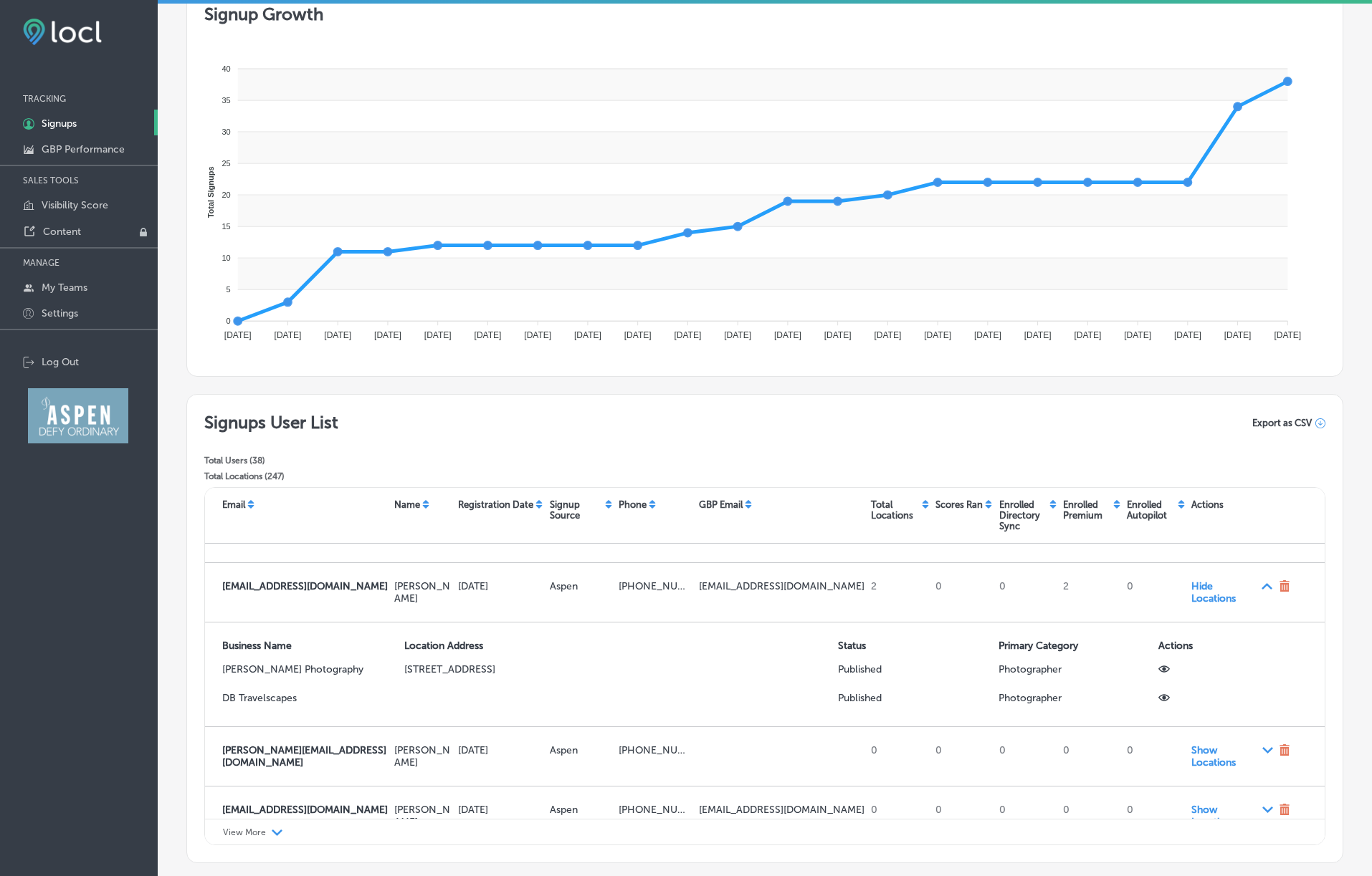
copy strong "[EMAIL_ADDRESS][DOMAIN_NAME]"
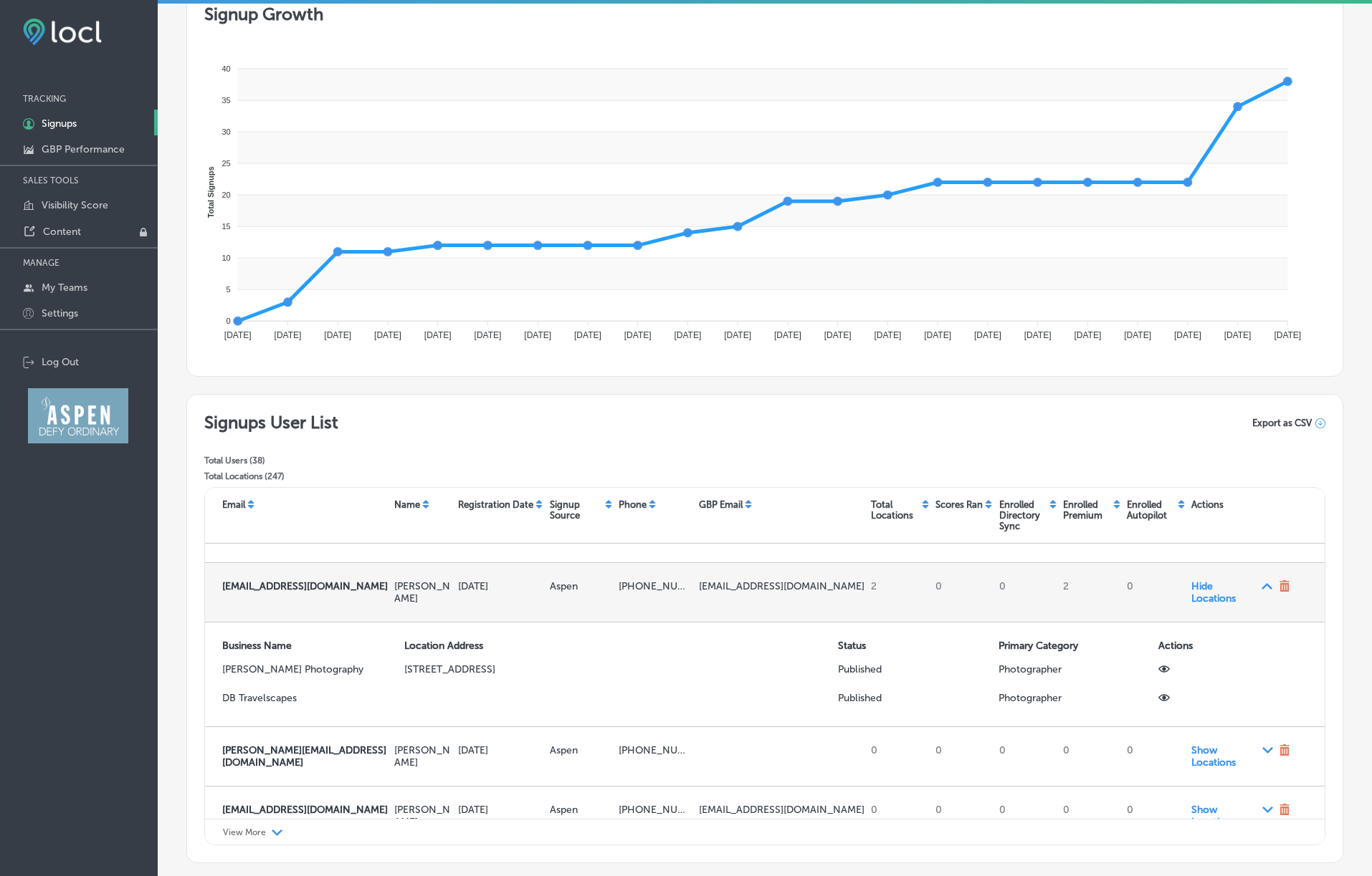
click at [909, 589] on div "Path Created with Sketch." at bounding box center [1266, 585] width 11 height 11
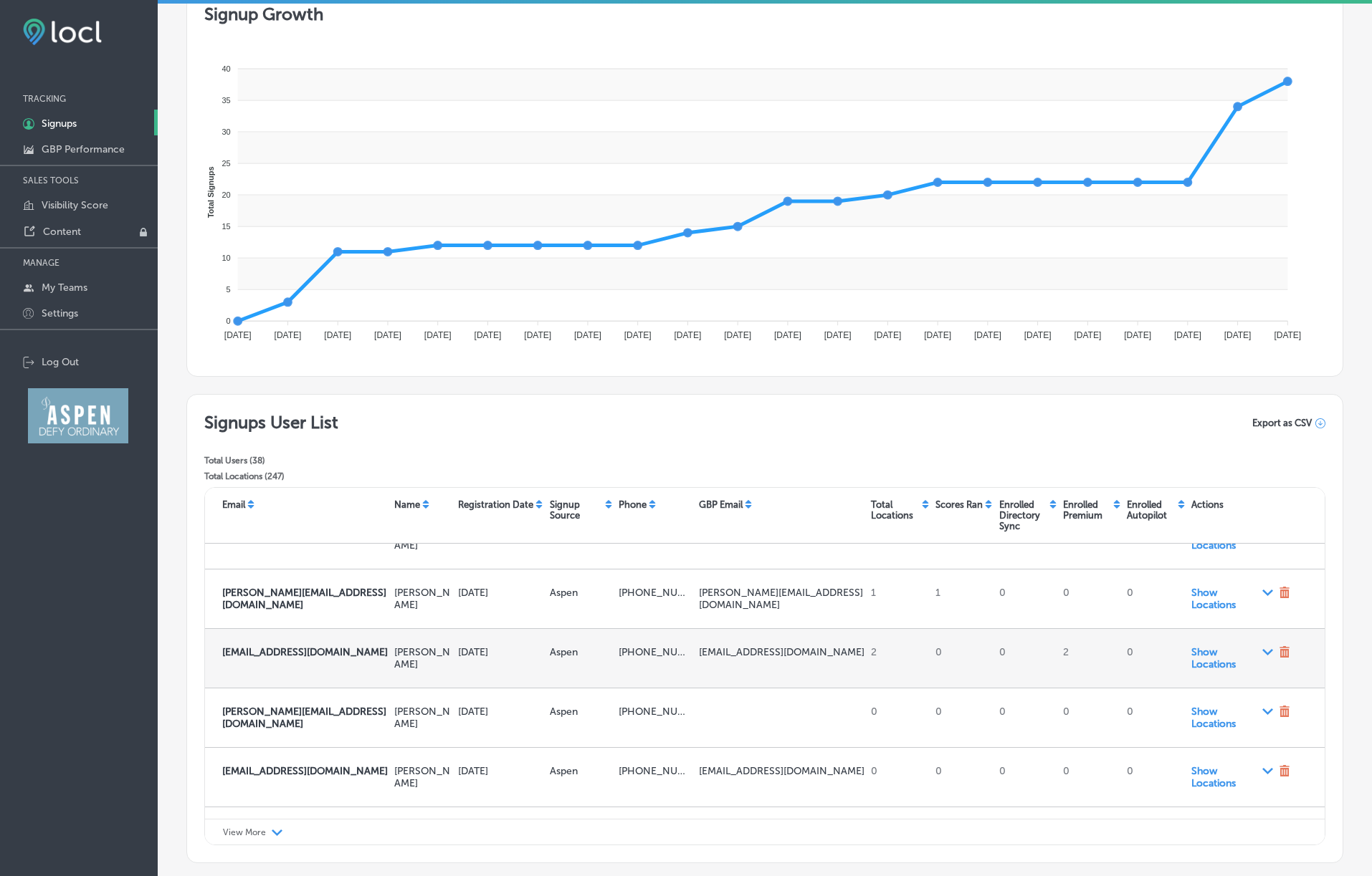
scroll to position [151, 0]
click at [909, 664] on span "Show Locations Path Created with Sketch." at bounding box center [1232, 660] width 82 height 24
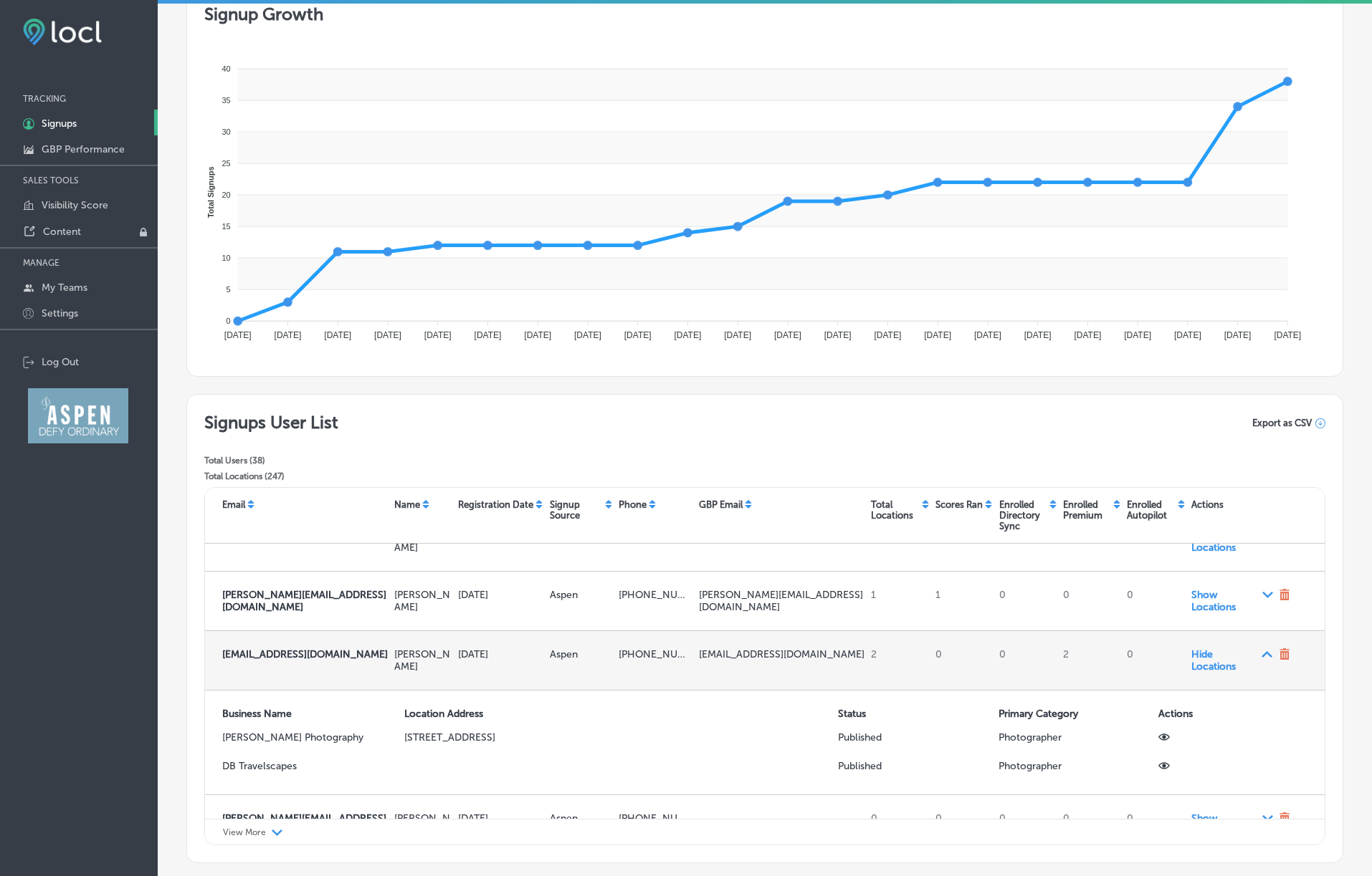
drag, startPoint x: 701, startPoint y: 653, endPoint x: 722, endPoint y: 665, distance: 24.2
click at [722, 661] on p "[EMAIL_ADDRESS][DOMAIN_NAME]" at bounding box center [782, 654] width 166 height 12
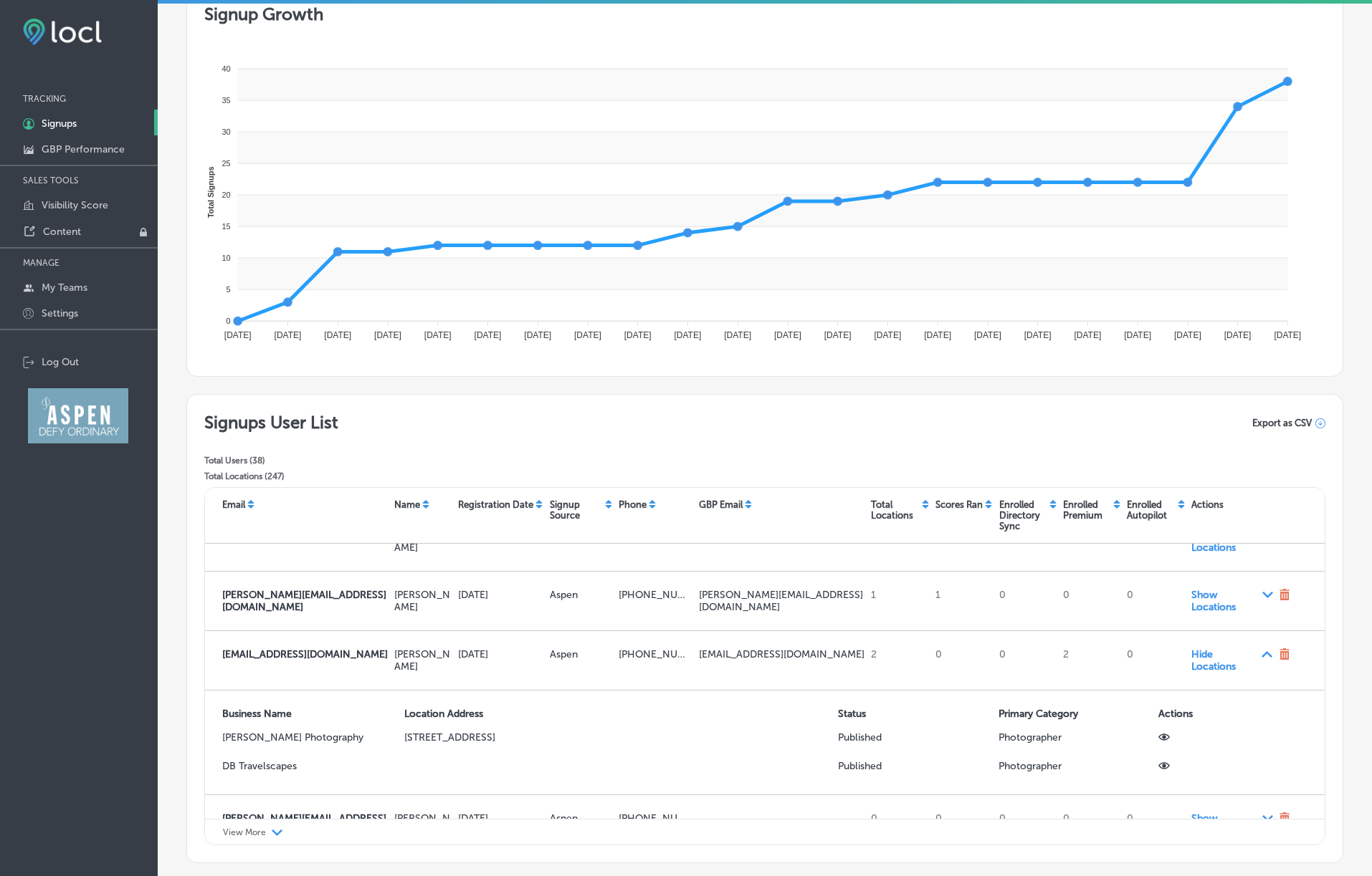
copy p "[EMAIL_ADDRESS][DOMAIN_NAME]"
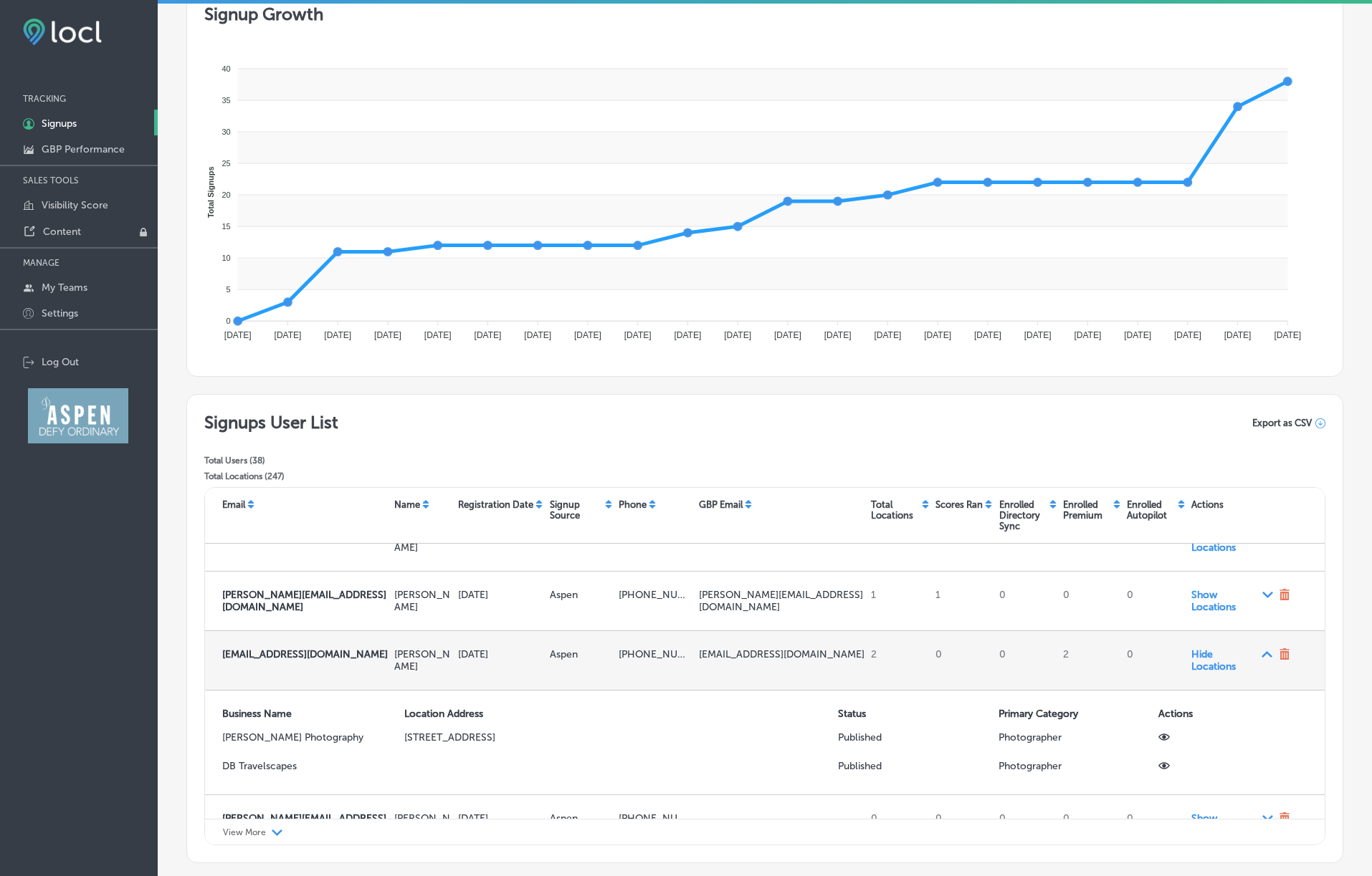
click at [909, 657] on div "Path Created with Sketch." at bounding box center [1266, 653] width 11 height 11
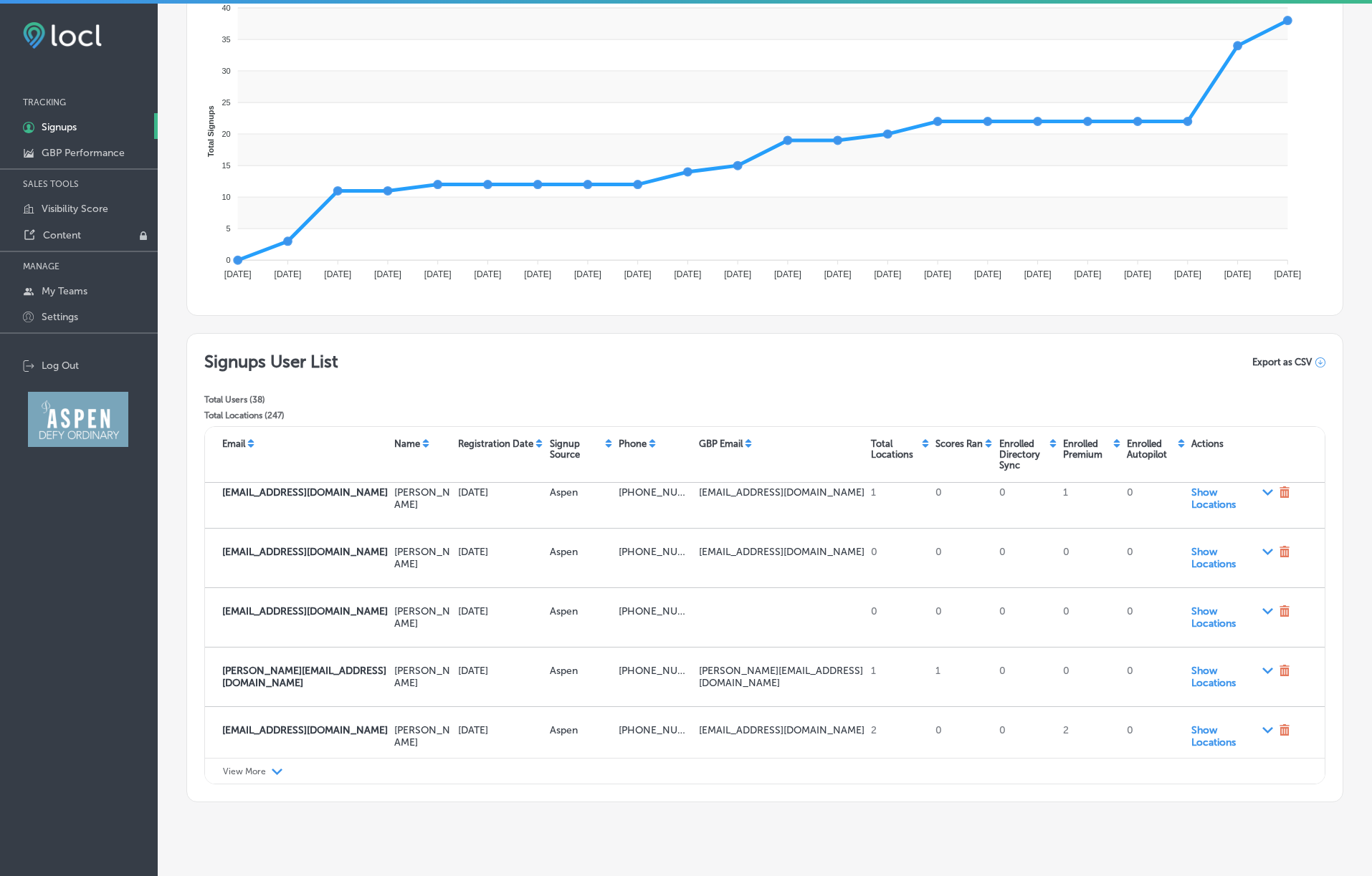
scroll to position [204, 0]
click at [269, 772] on div "View More Path Created with Sketch." at bounding box center [764, 773] width 1119 height 27
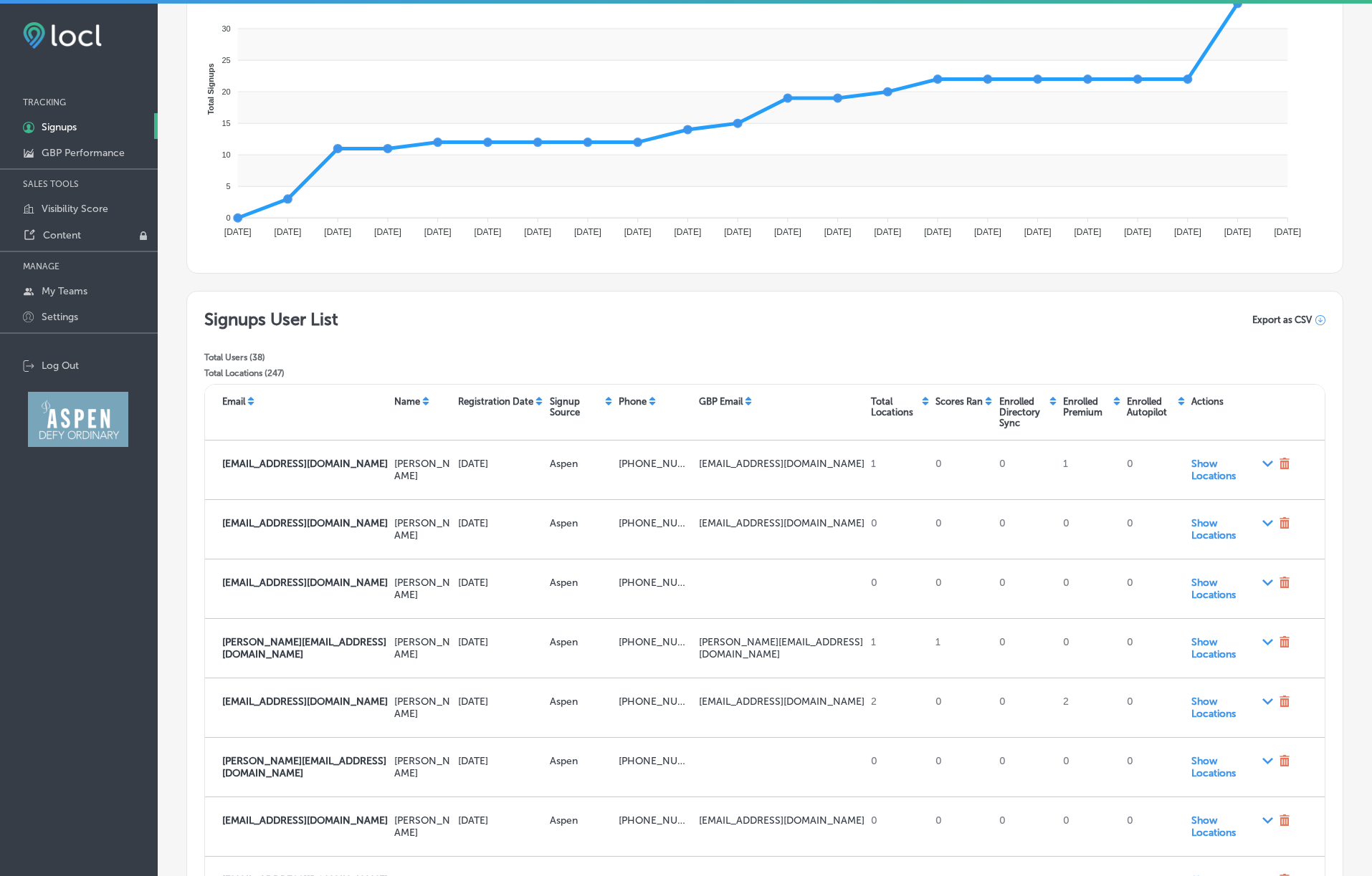
scroll to position [230, 0]
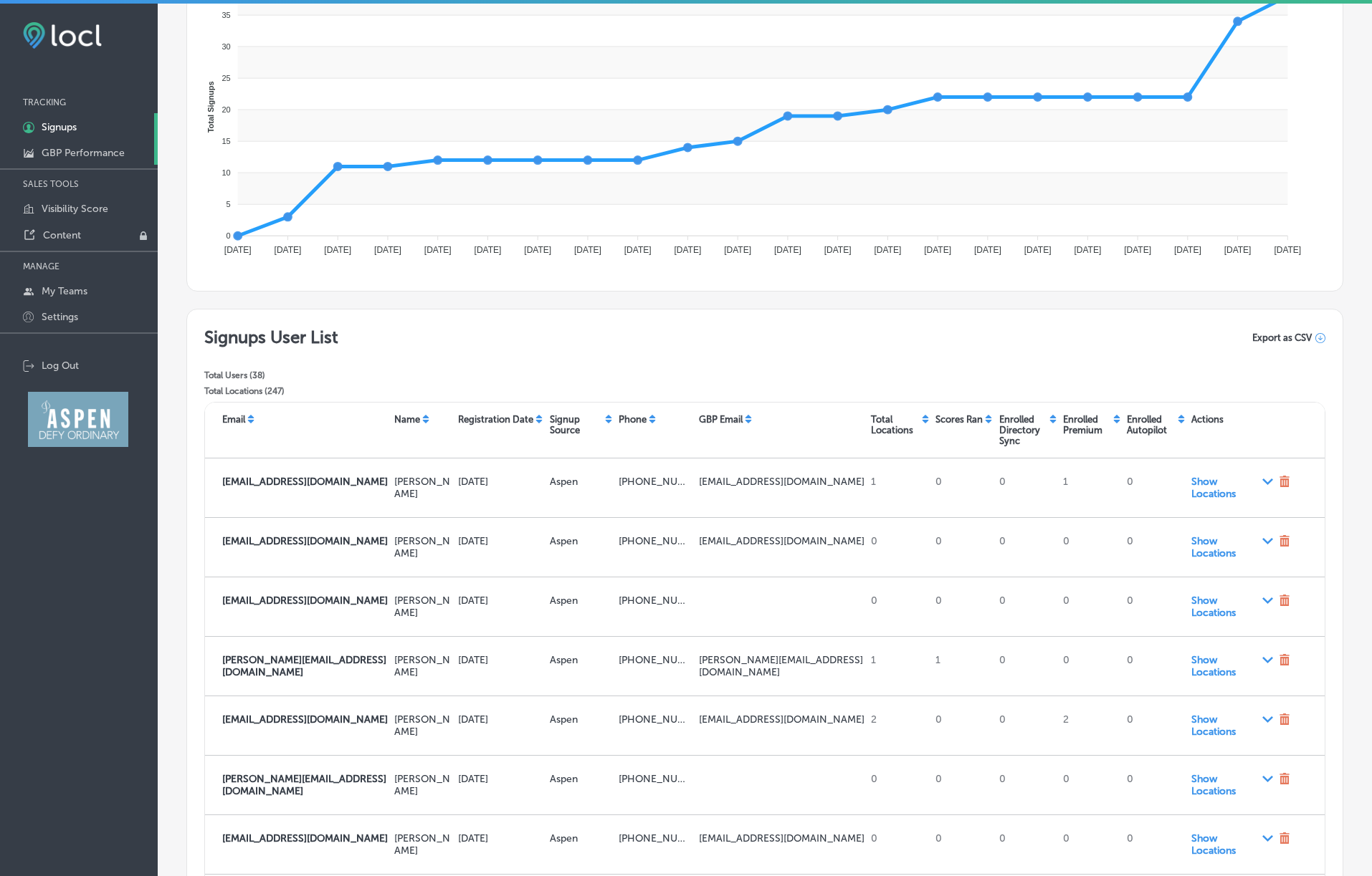
click at [77, 151] on p "GBP Performance" at bounding box center [83, 153] width 83 height 12
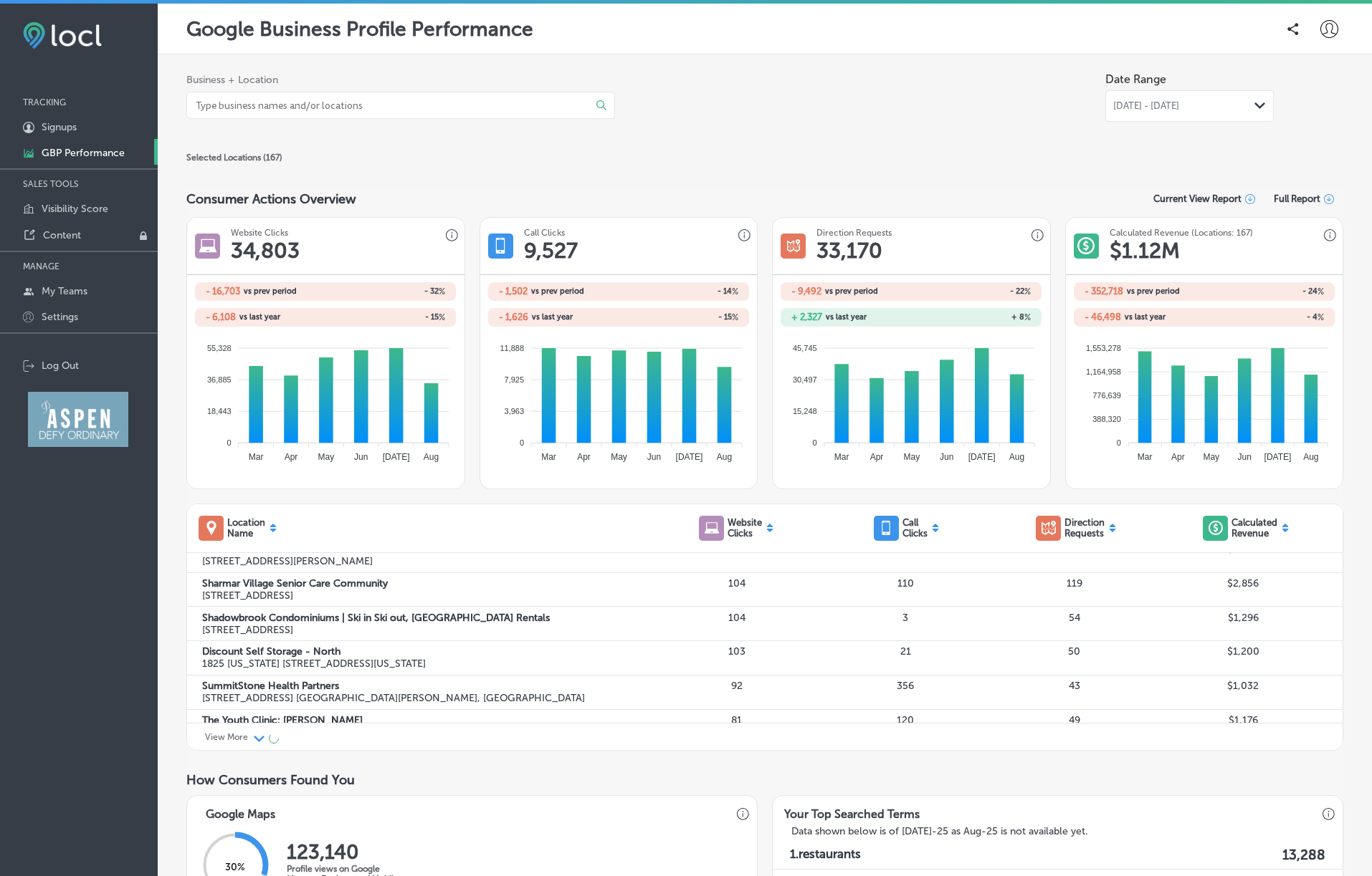
scroll to position [83, 0]
